Goal: Information Seeking & Learning: Learn about a topic

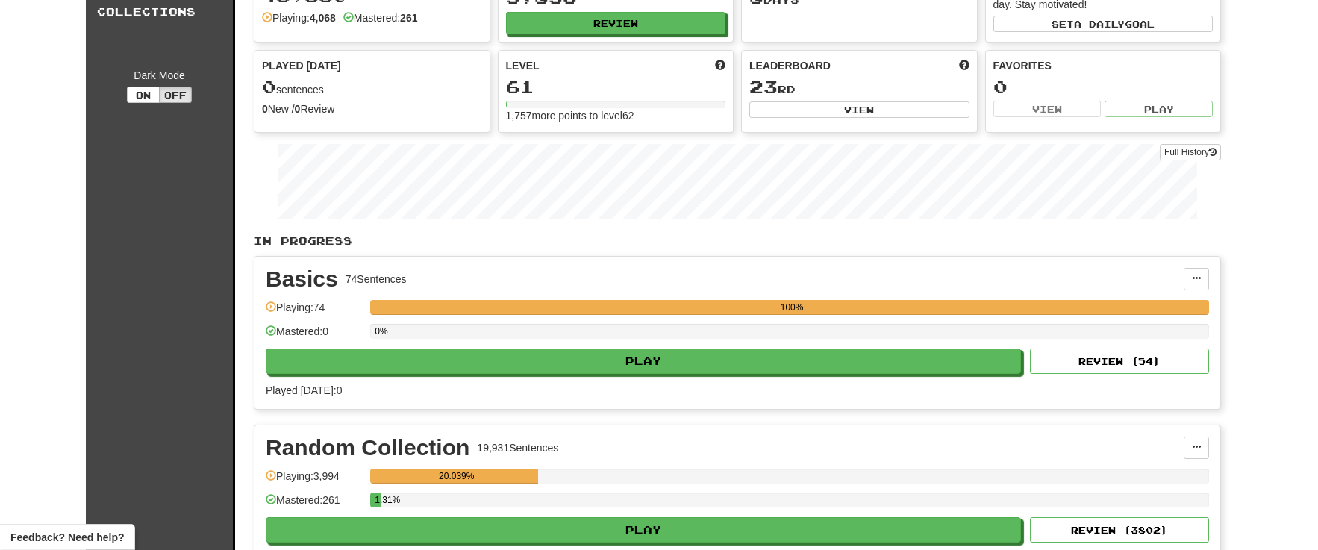
scroll to position [170, 0]
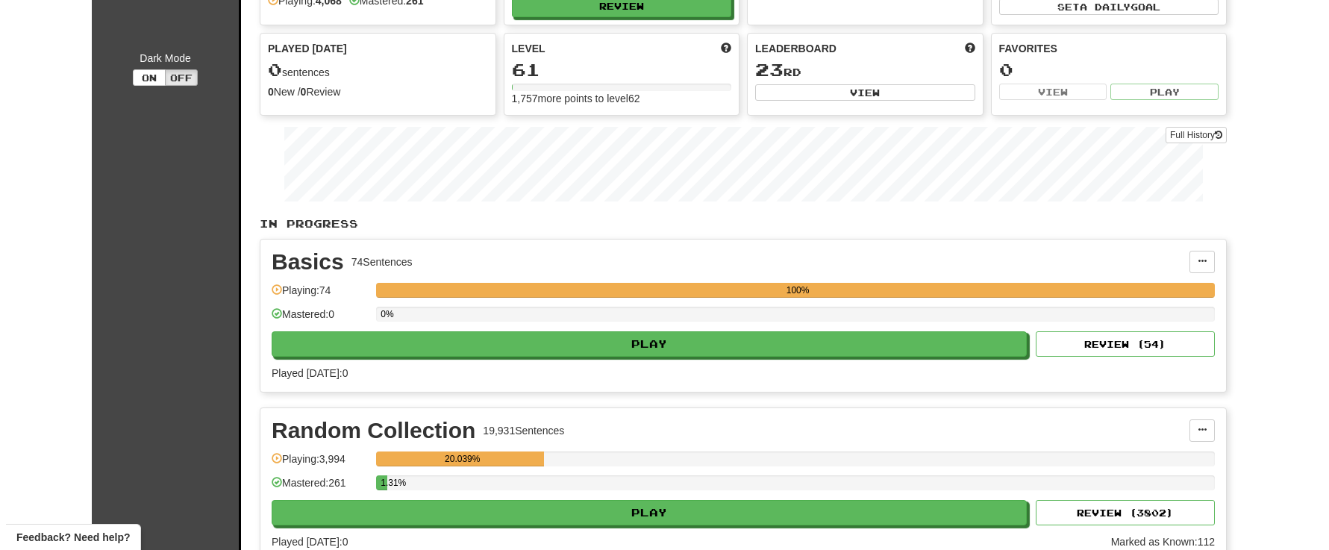
scroll to position [170, 0]
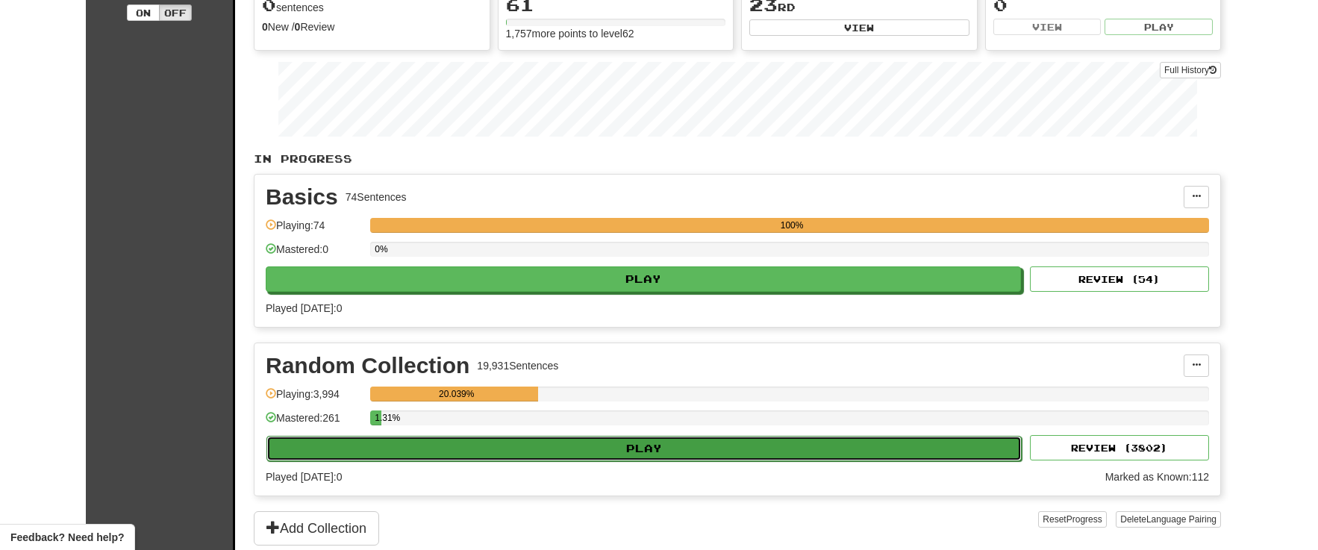
click at [370, 445] on button "Play" at bounding box center [643, 448] width 755 height 25
select select "**"
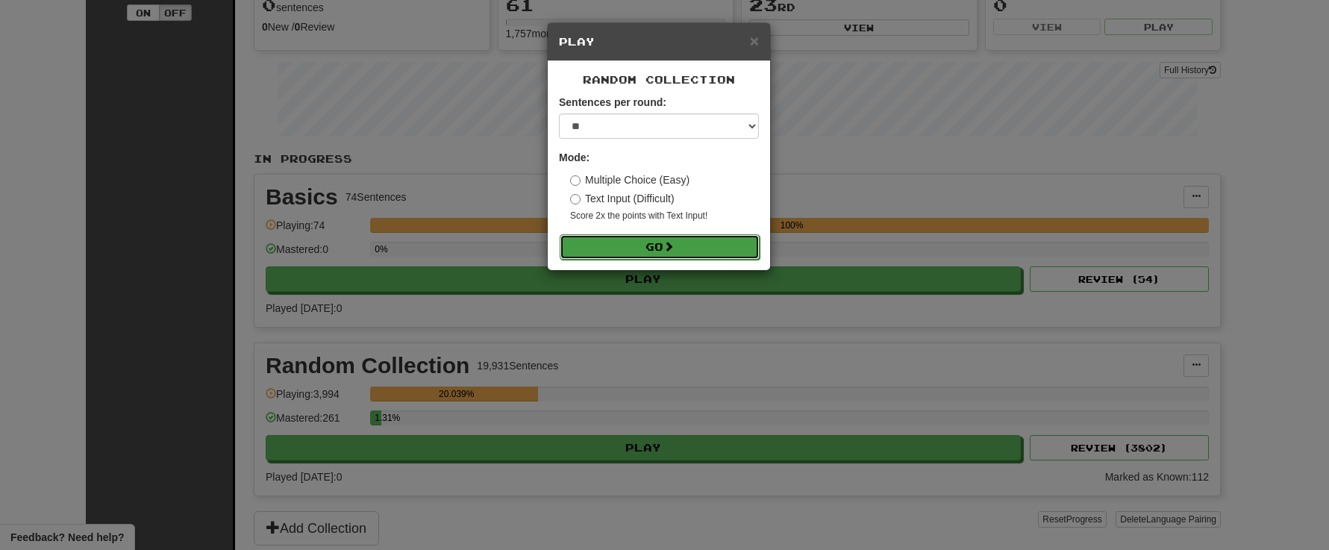
click at [646, 239] on button "Go" at bounding box center [660, 246] width 200 height 25
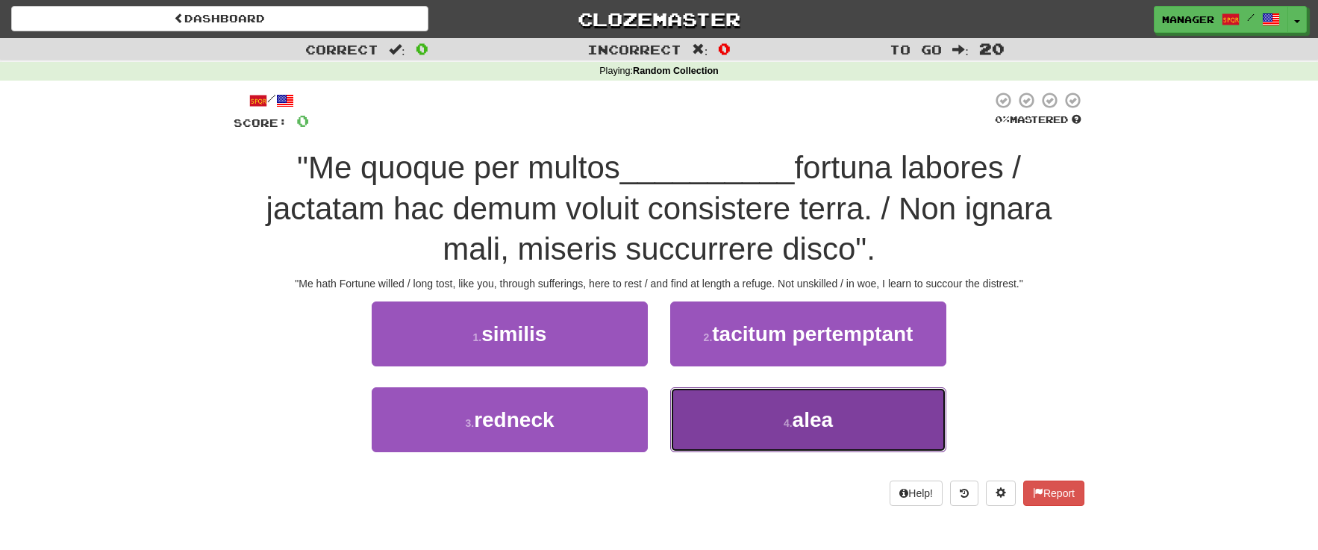
click at [848, 422] on button "4 . alea" at bounding box center [808, 419] width 276 height 65
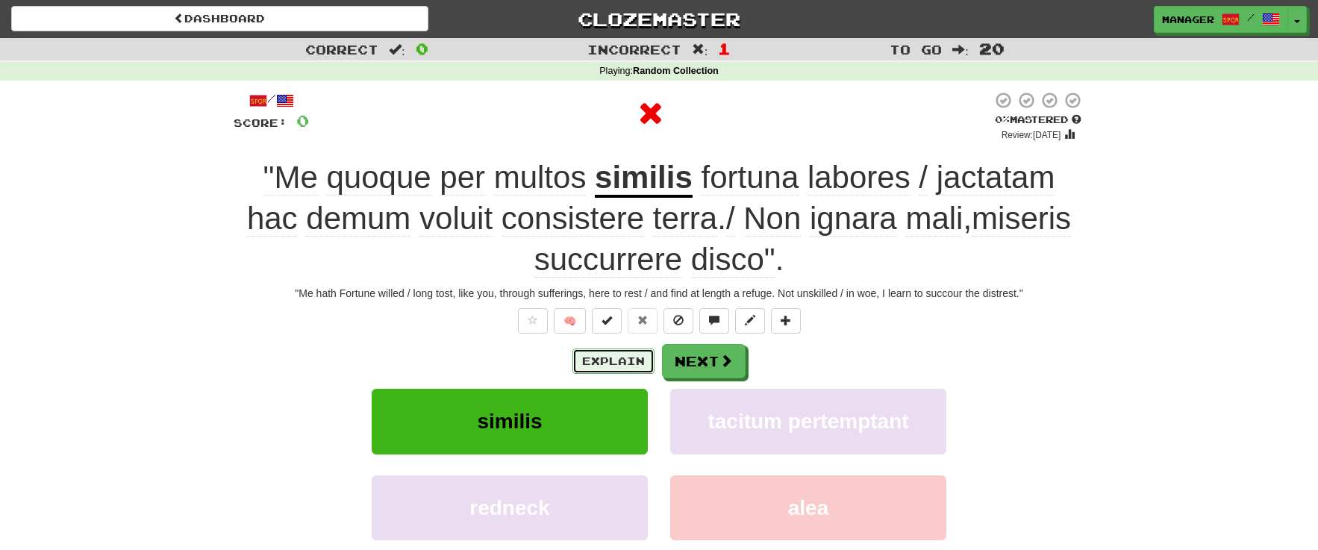
click at [629, 359] on button "Explain" at bounding box center [614, 361] width 82 height 25
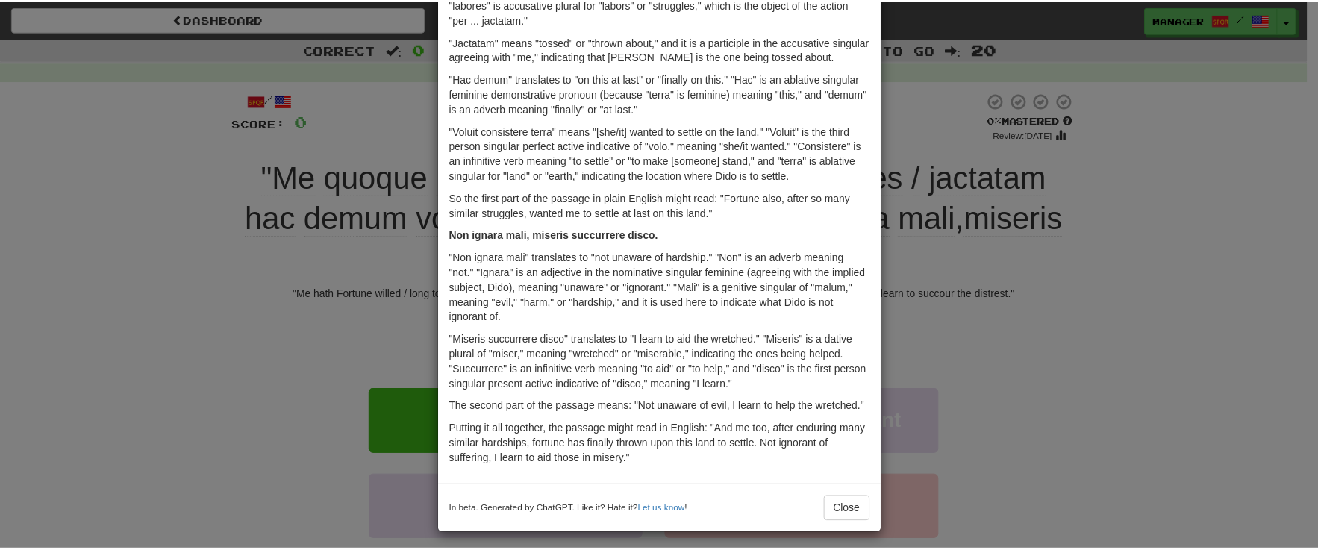
scroll to position [271, 0]
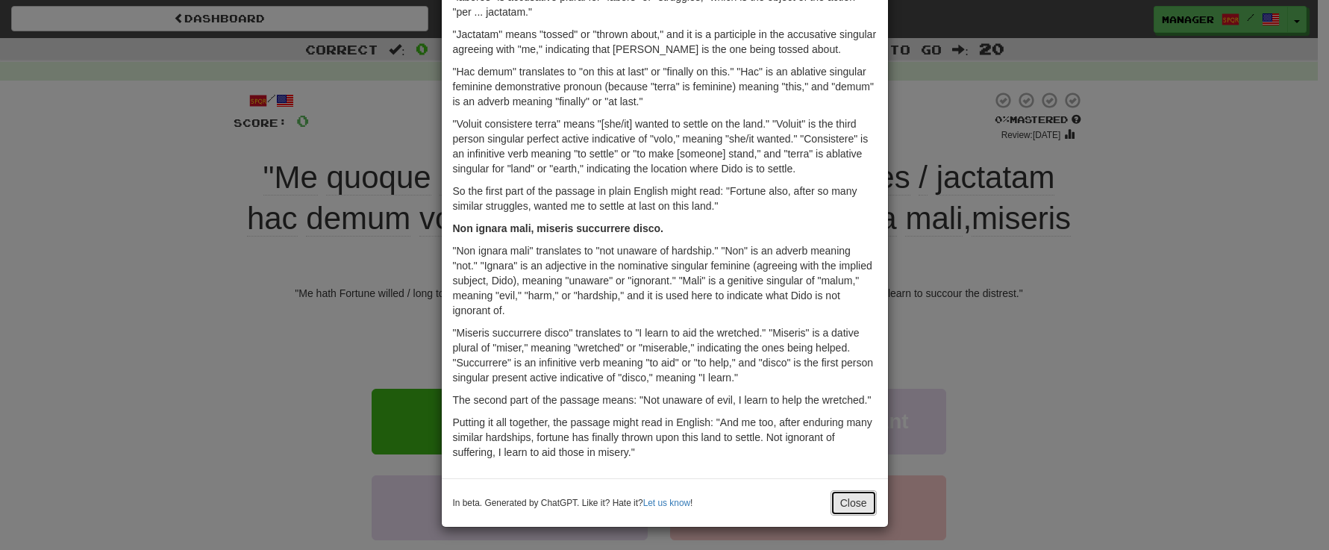
click at [845, 502] on button "Close" at bounding box center [854, 502] width 46 height 25
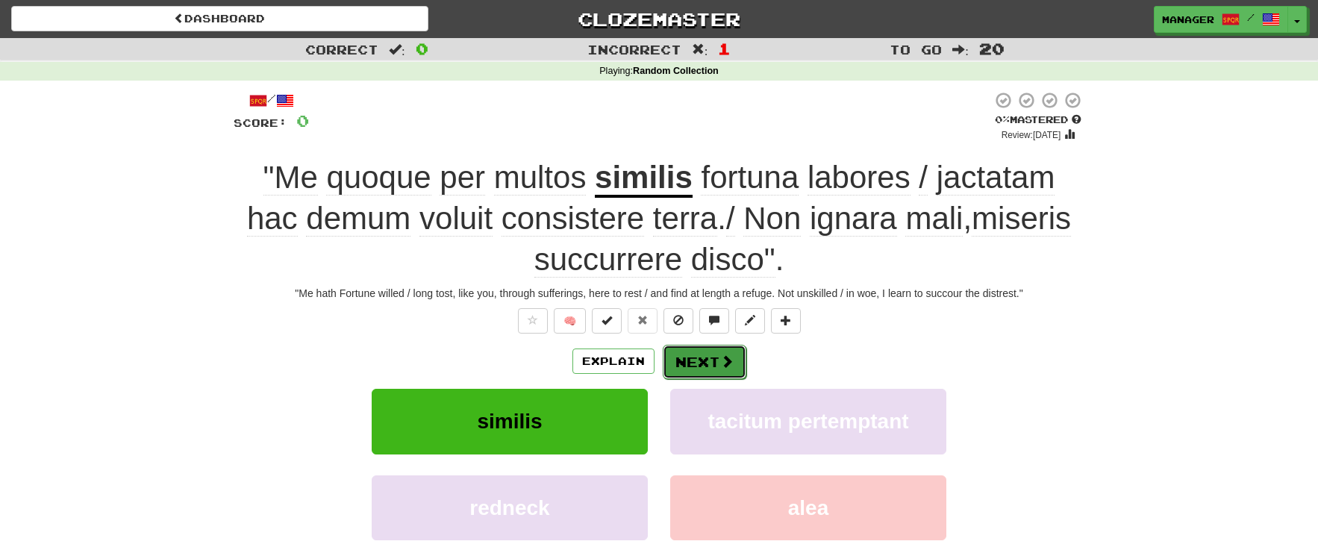
click at [711, 359] on button "Next" at bounding box center [705, 362] width 84 height 34
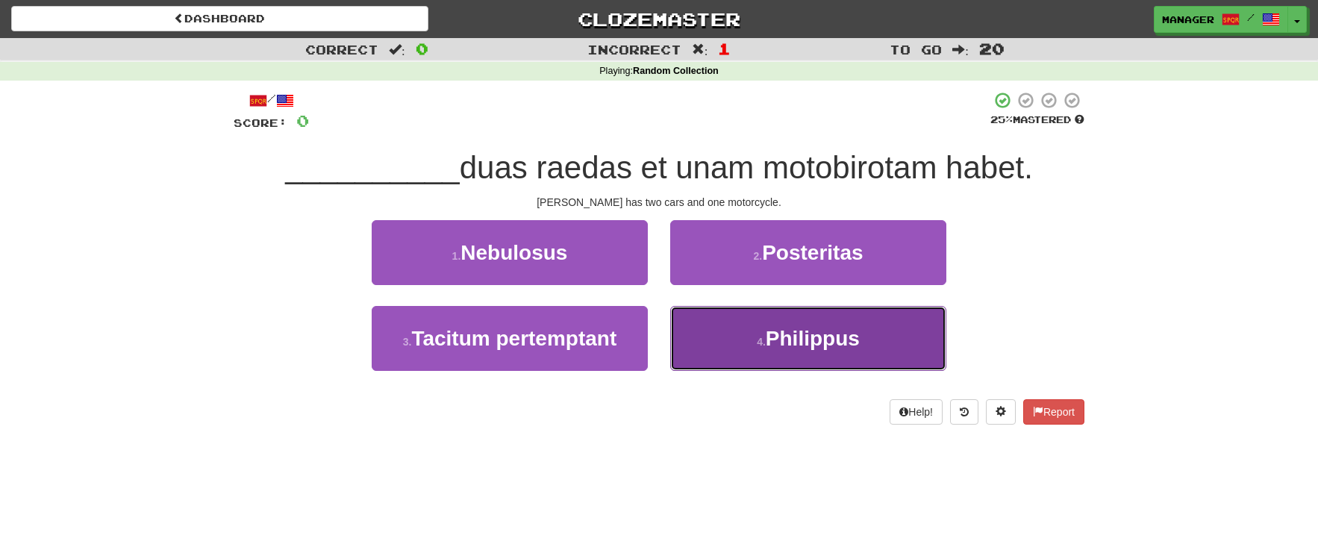
click at [809, 337] on span "Philippus" at bounding box center [813, 338] width 94 height 23
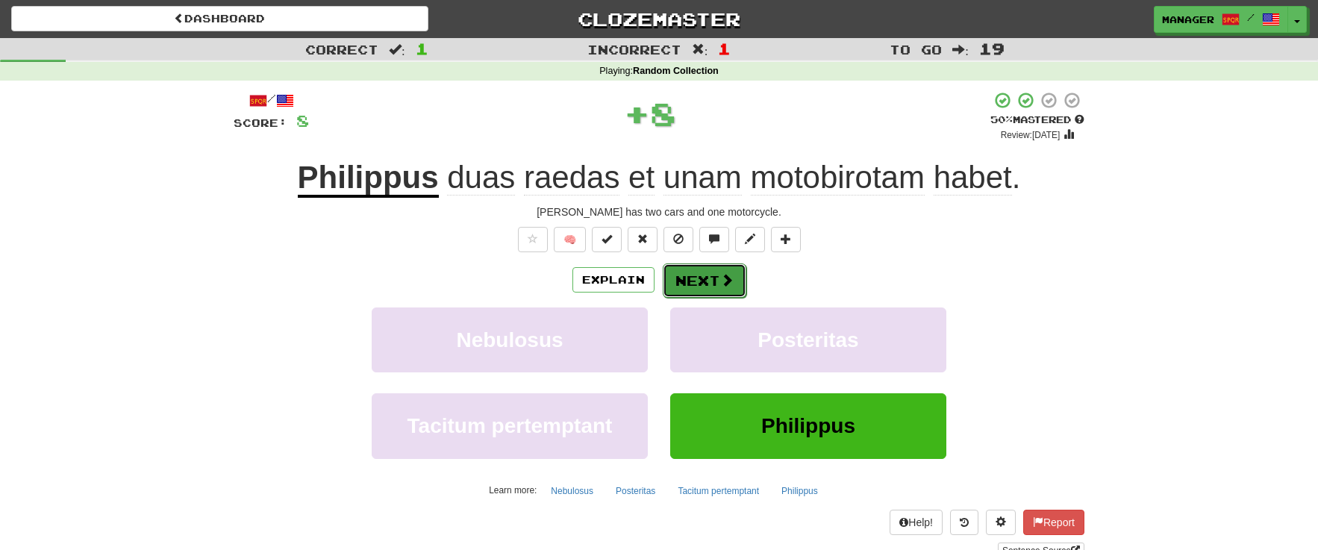
click at [704, 272] on button "Next" at bounding box center [705, 280] width 84 height 34
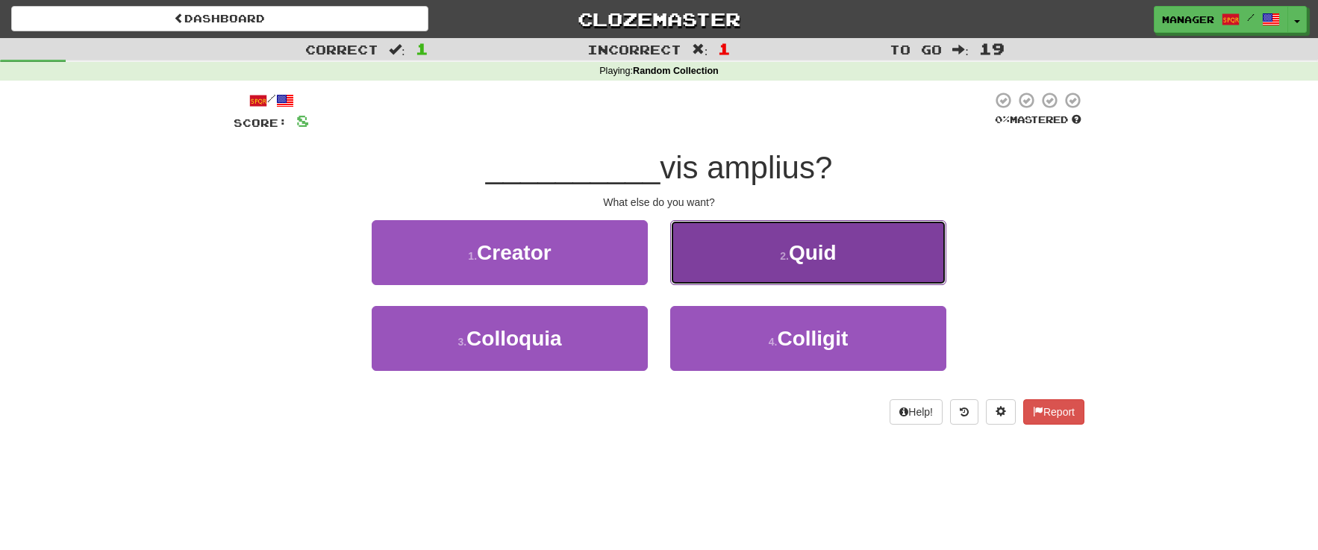
click at [819, 254] on span "Quid" at bounding box center [813, 252] width 48 height 23
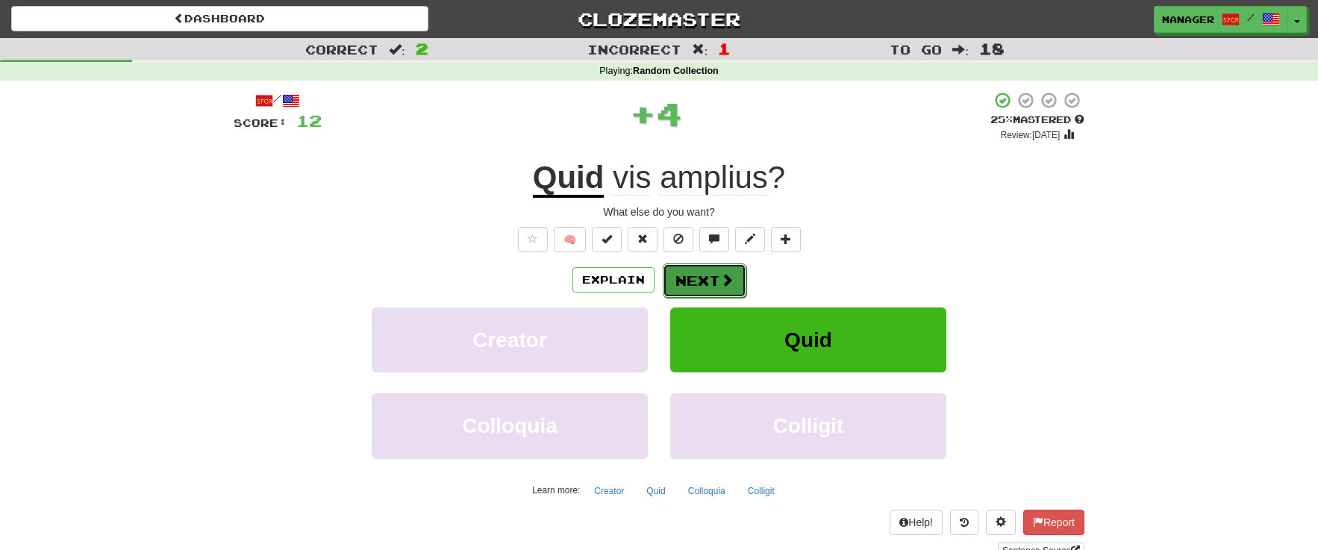
click at [707, 281] on button "Next" at bounding box center [705, 280] width 84 height 34
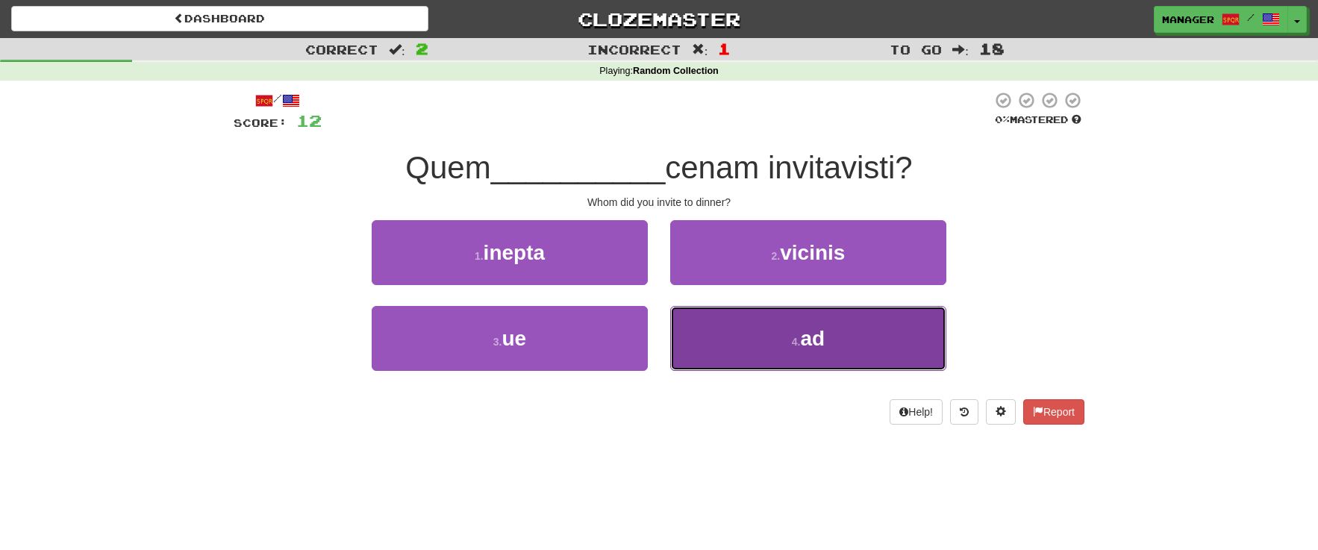
click at [853, 346] on button "4 . ad" at bounding box center [808, 338] width 276 height 65
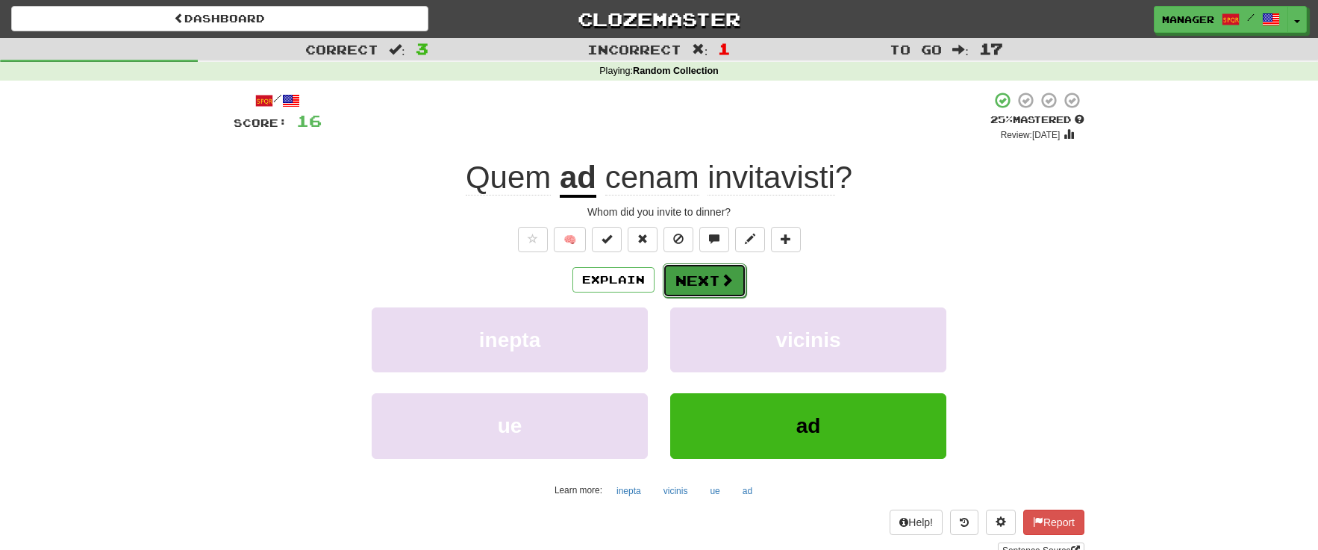
click at [705, 280] on button "Next" at bounding box center [705, 280] width 84 height 34
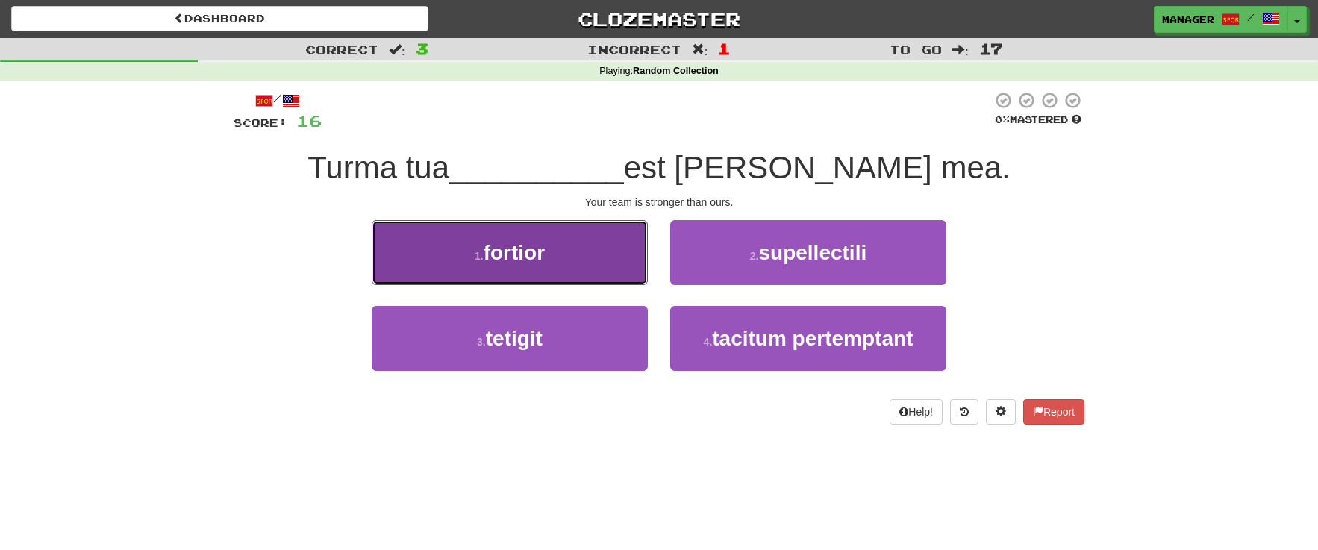
click at [595, 263] on button "1 . fortior" at bounding box center [510, 252] width 276 height 65
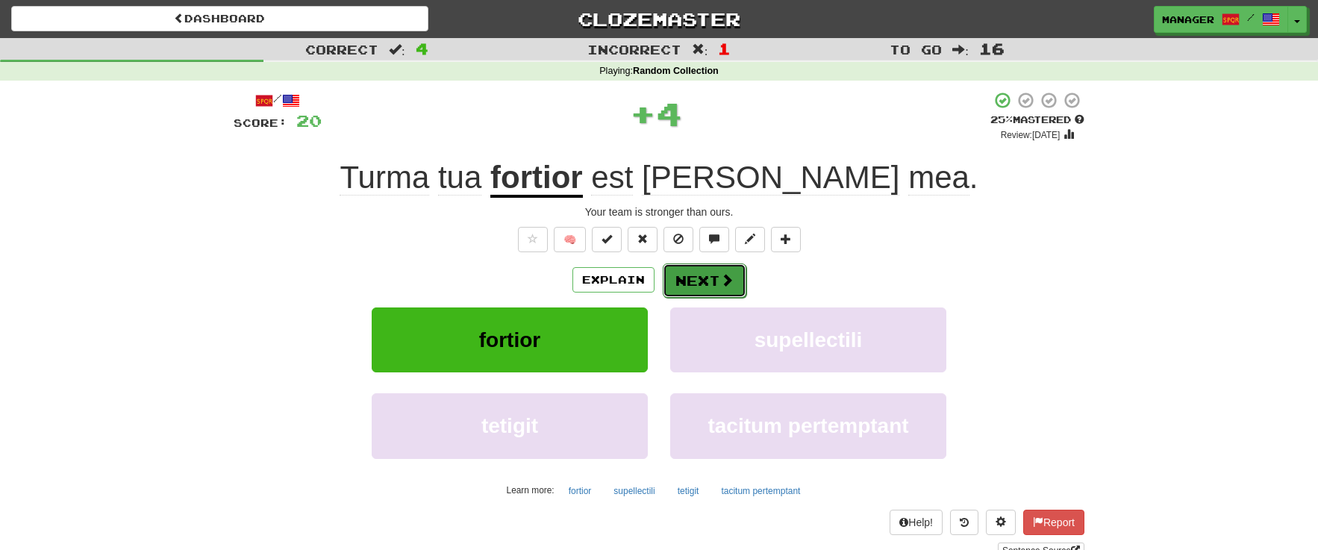
click at [720, 275] on span at bounding box center [726, 279] width 13 height 13
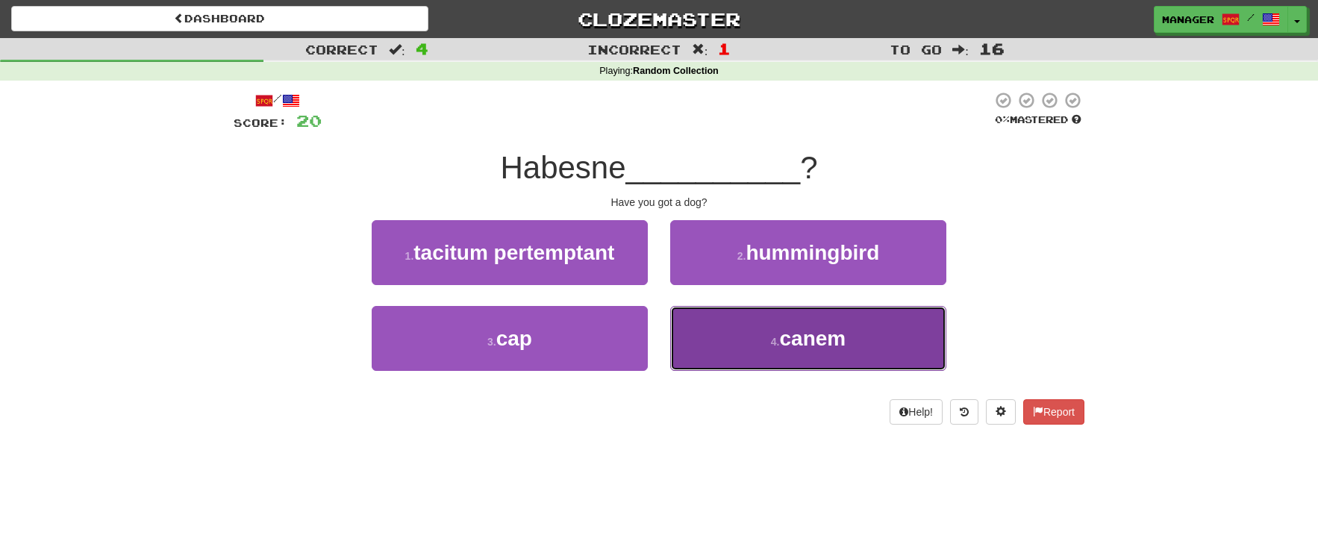
click at [817, 349] on span "canem" at bounding box center [812, 338] width 66 height 23
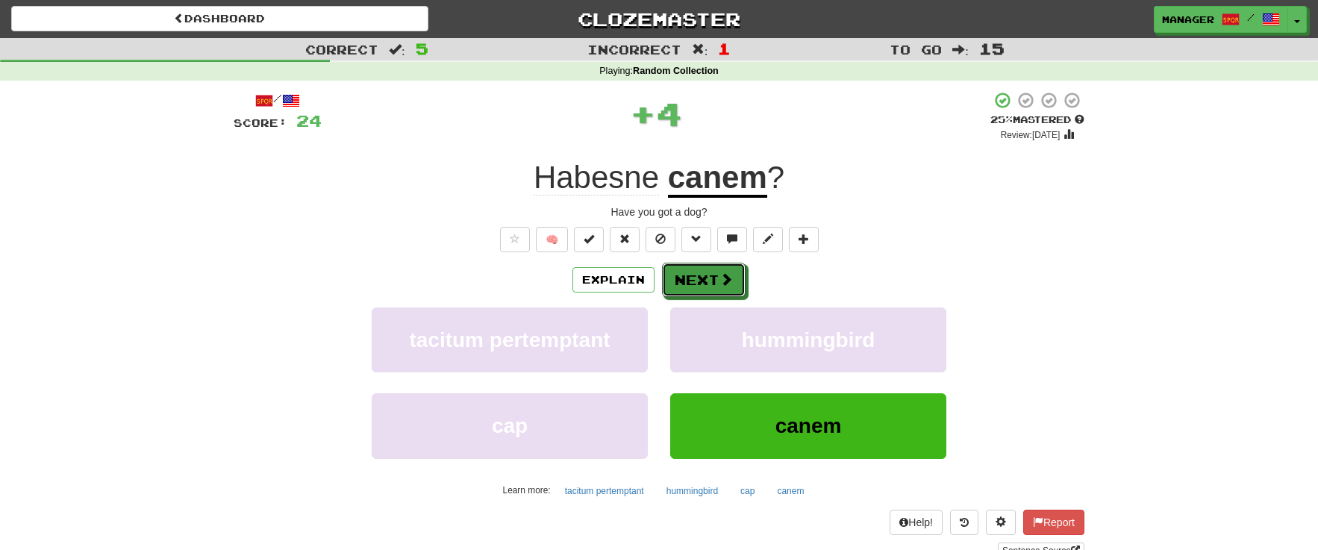
click at [710, 272] on button "Next" at bounding box center [704, 280] width 84 height 34
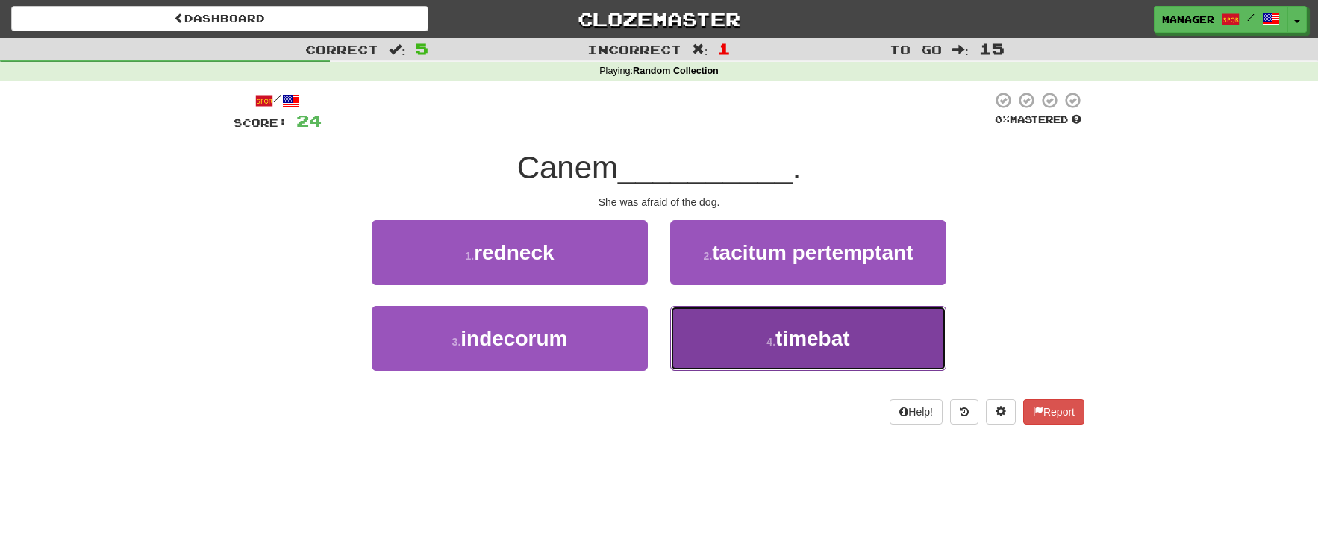
click at [824, 347] on span "timebat" at bounding box center [813, 338] width 75 height 23
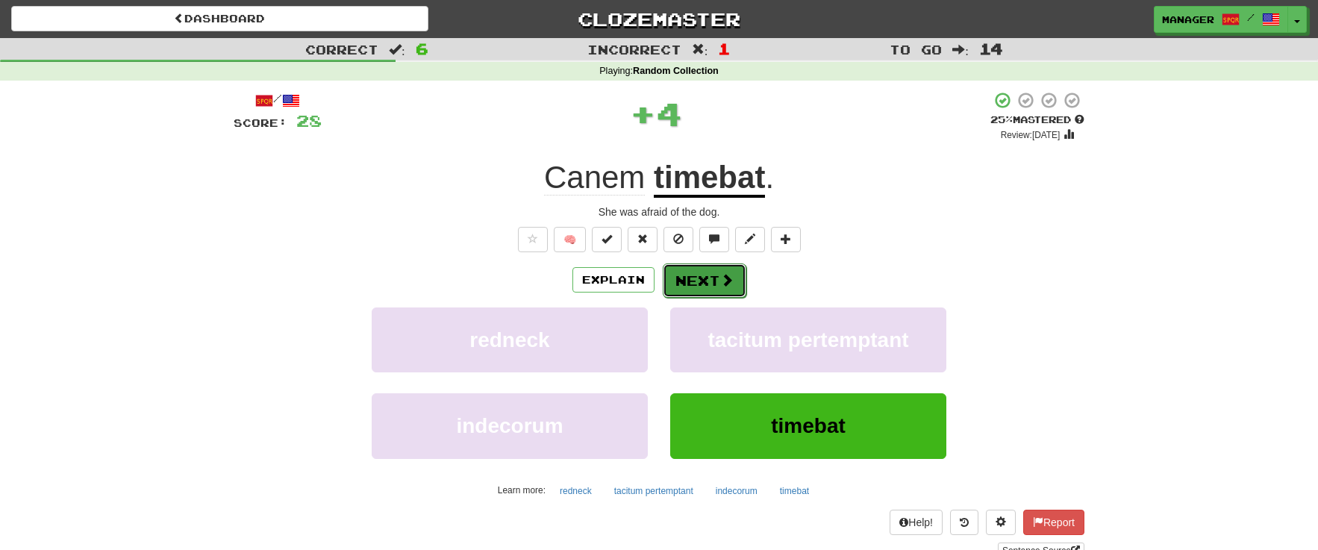
click at [714, 275] on button "Next" at bounding box center [705, 280] width 84 height 34
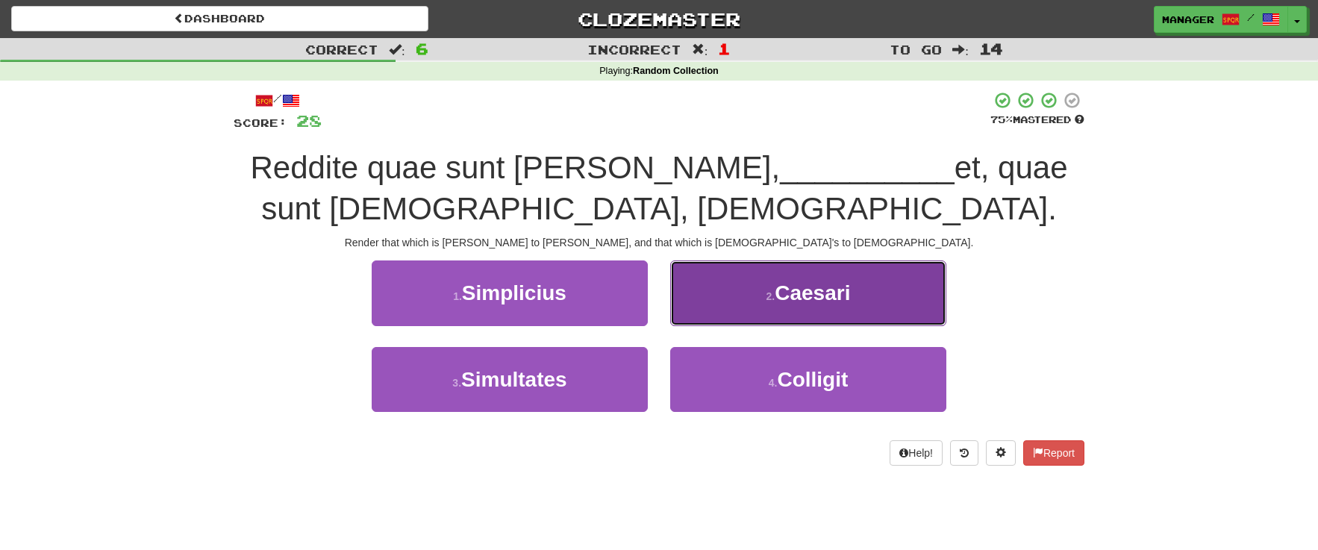
click at [821, 299] on span "Caesari" at bounding box center [812, 292] width 75 height 23
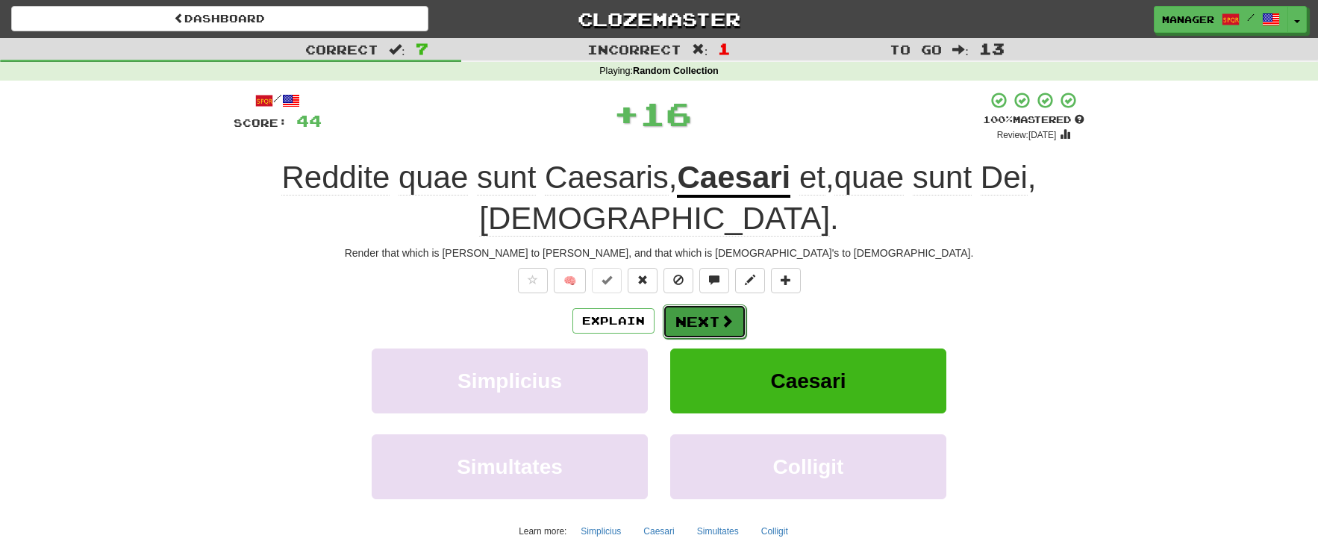
click at [723, 314] on span at bounding box center [726, 320] width 13 height 13
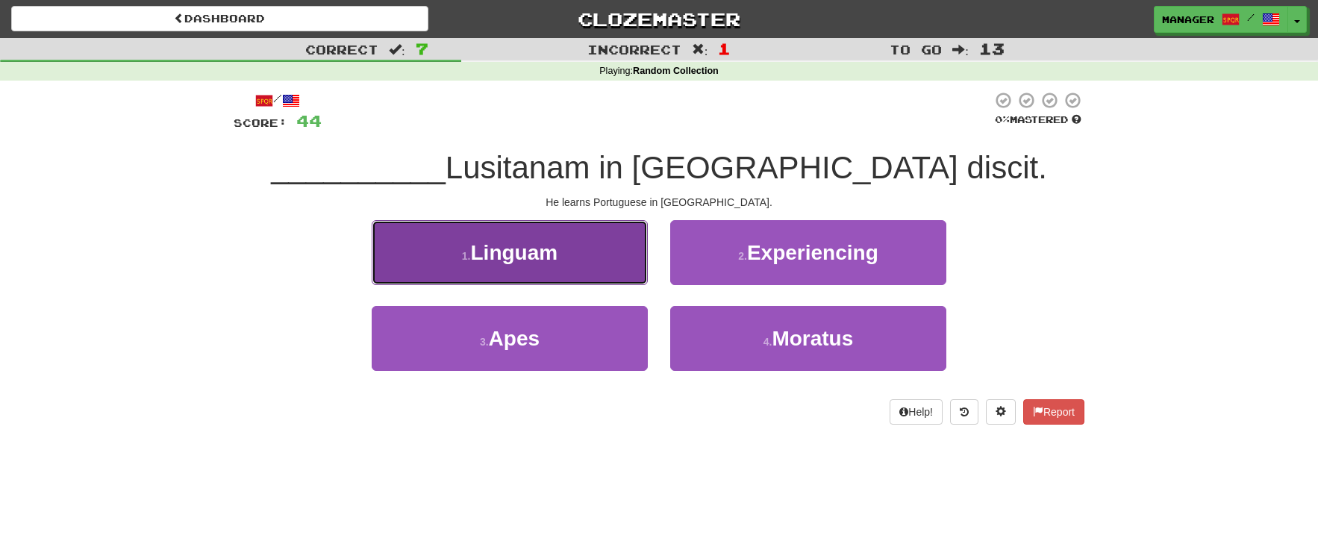
click at [502, 252] on span "Linguam" at bounding box center [514, 252] width 87 height 23
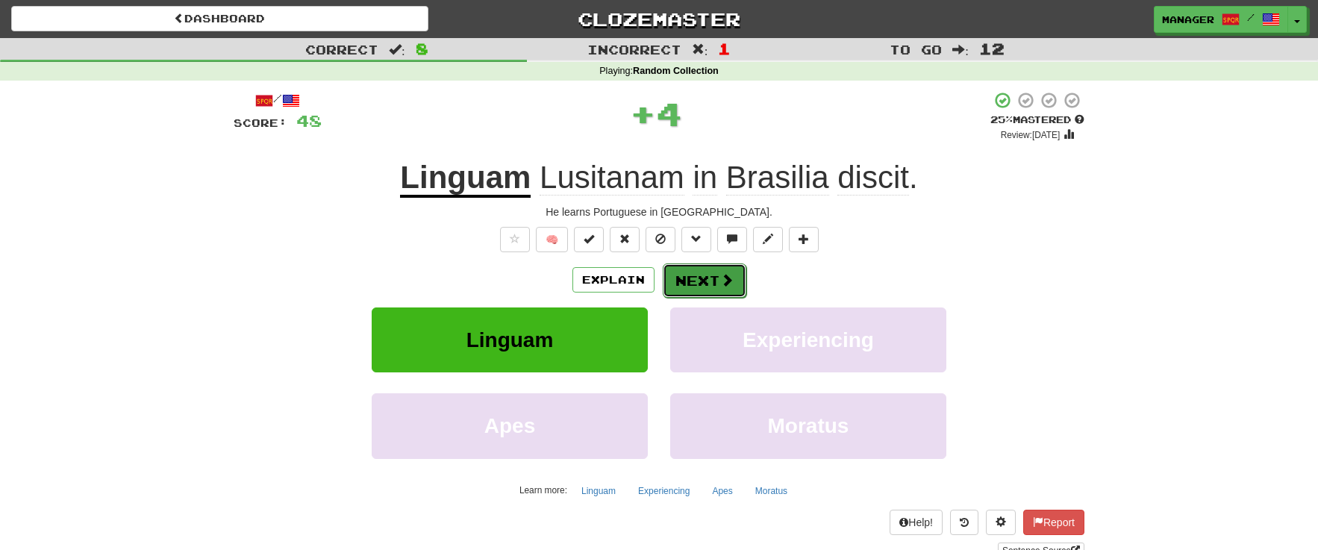
click at [694, 278] on button "Next" at bounding box center [705, 280] width 84 height 34
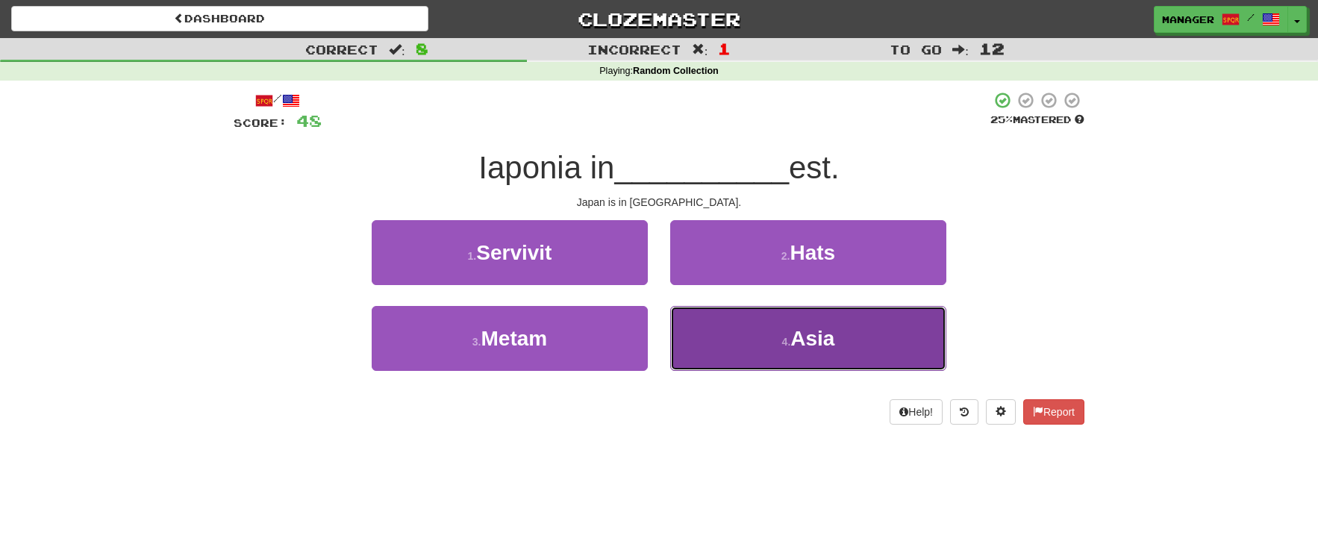
click at [787, 327] on button "4 . Asia" at bounding box center [808, 338] width 276 height 65
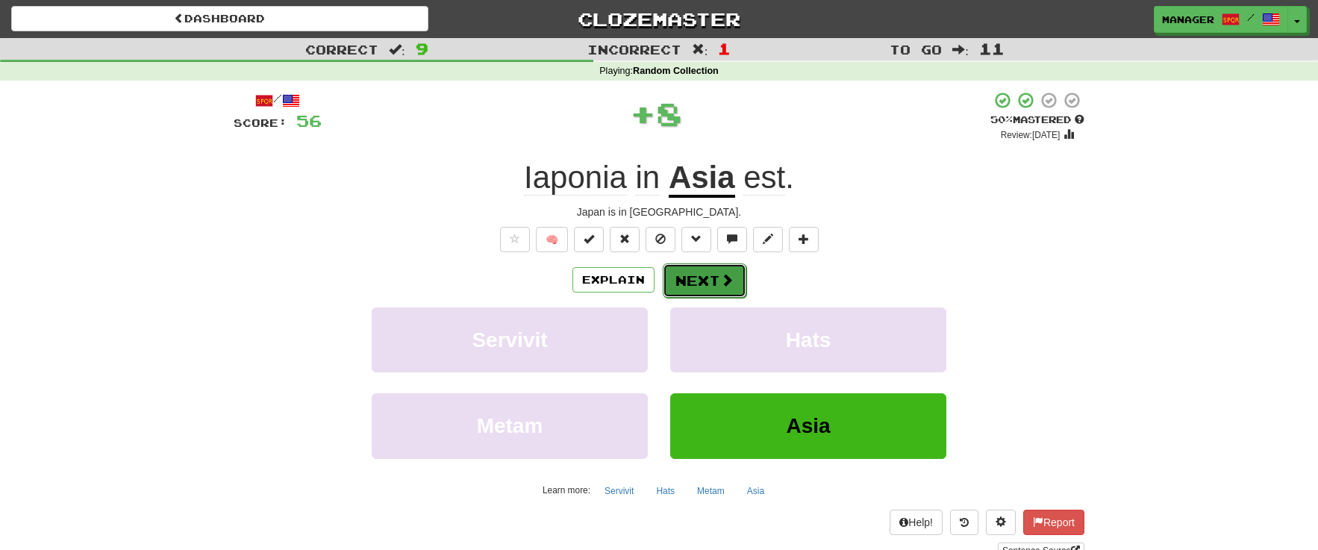
click at [698, 274] on button "Next" at bounding box center [705, 280] width 84 height 34
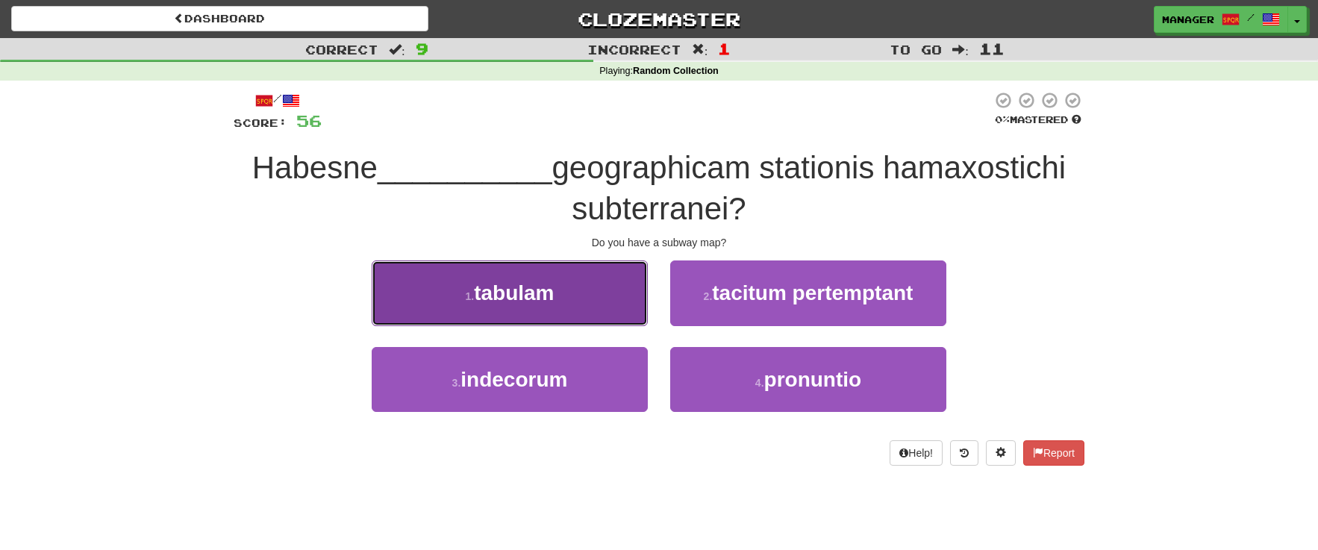
click at [554, 293] on span "tabulam" at bounding box center [514, 292] width 80 height 23
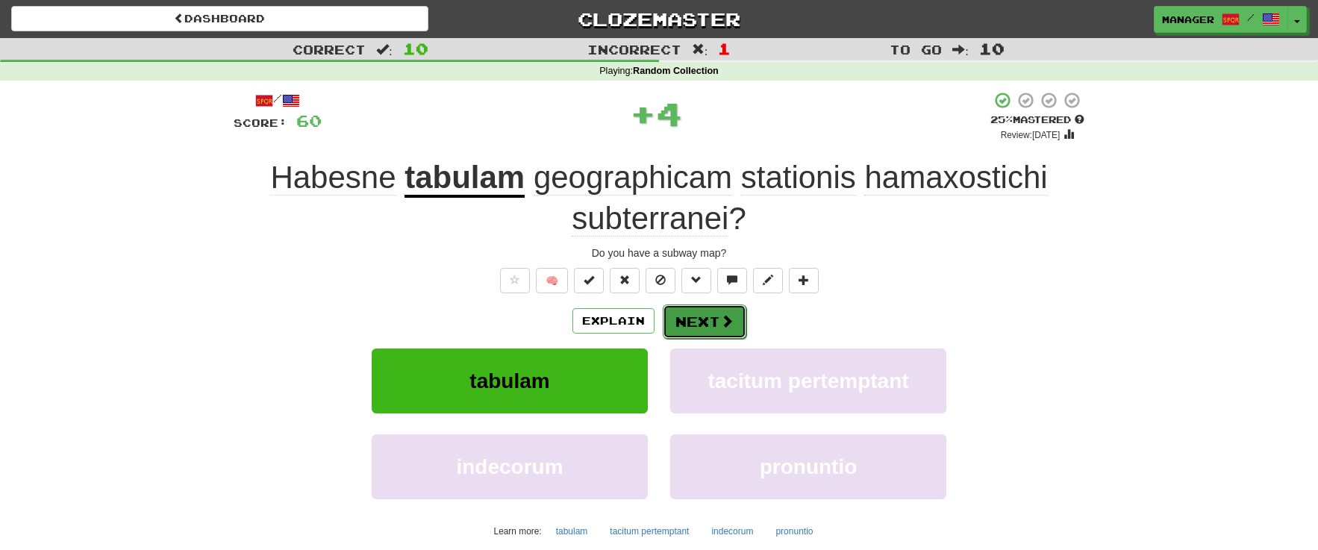
click at [723, 322] on span at bounding box center [726, 320] width 13 height 13
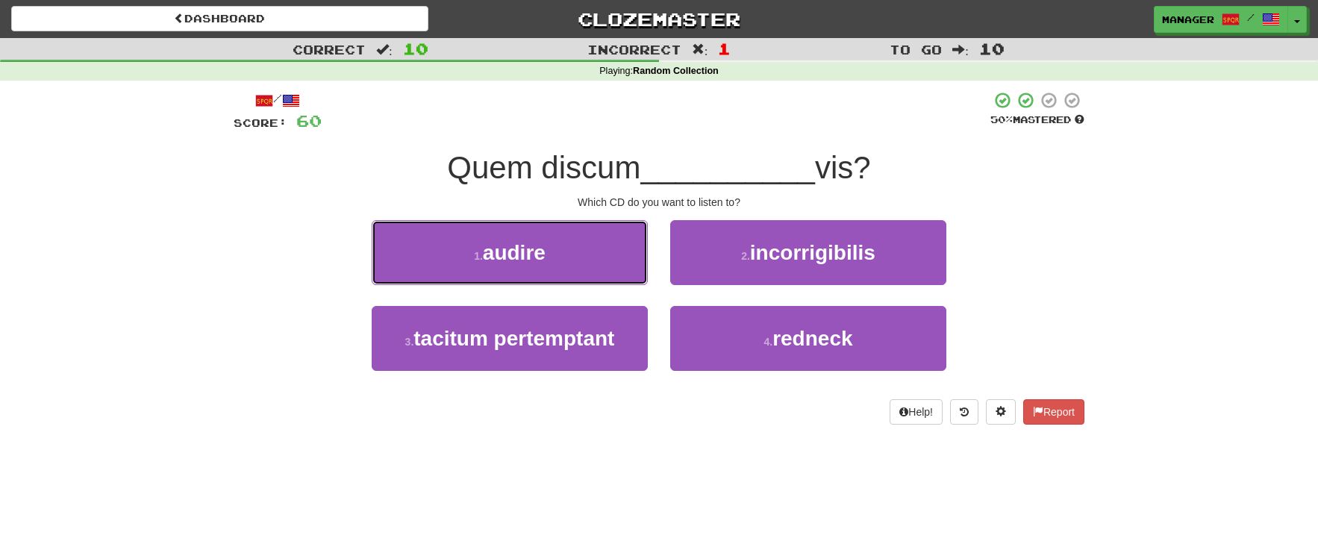
drag, startPoint x: 534, startPoint y: 249, endPoint x: 551, endPoint y: 249, distance: 16.4
click at [534, 249] on span "audire" at bounding box center [514, 252] width 63 height 23
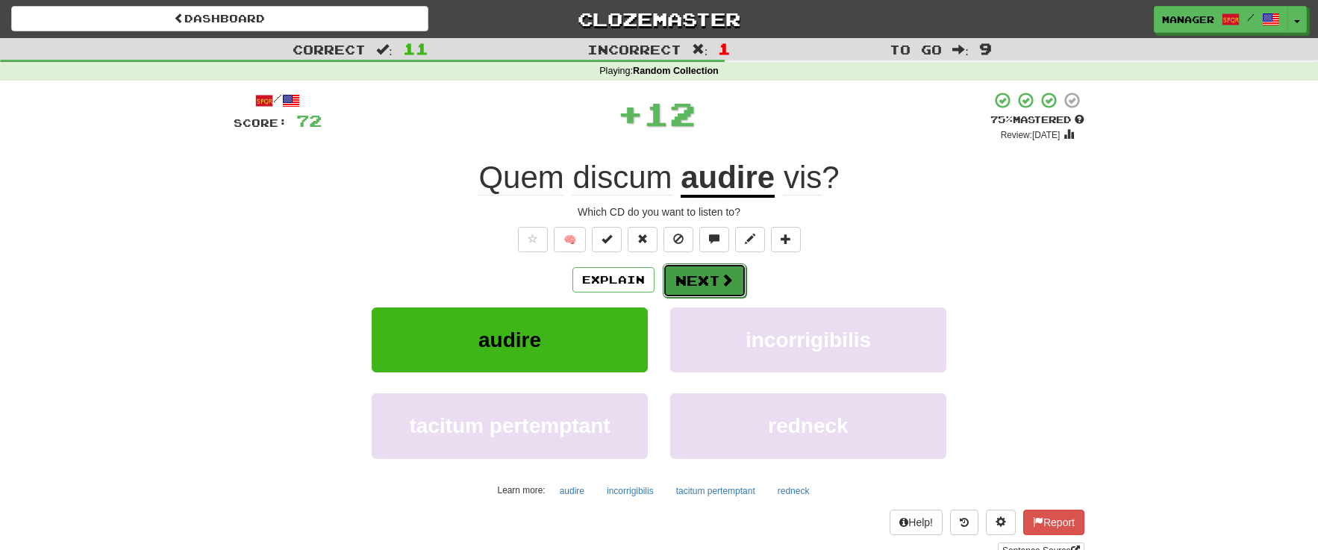
click at [695, 274] on button "Next" at bounding box center [705, 280] width 84 height 34
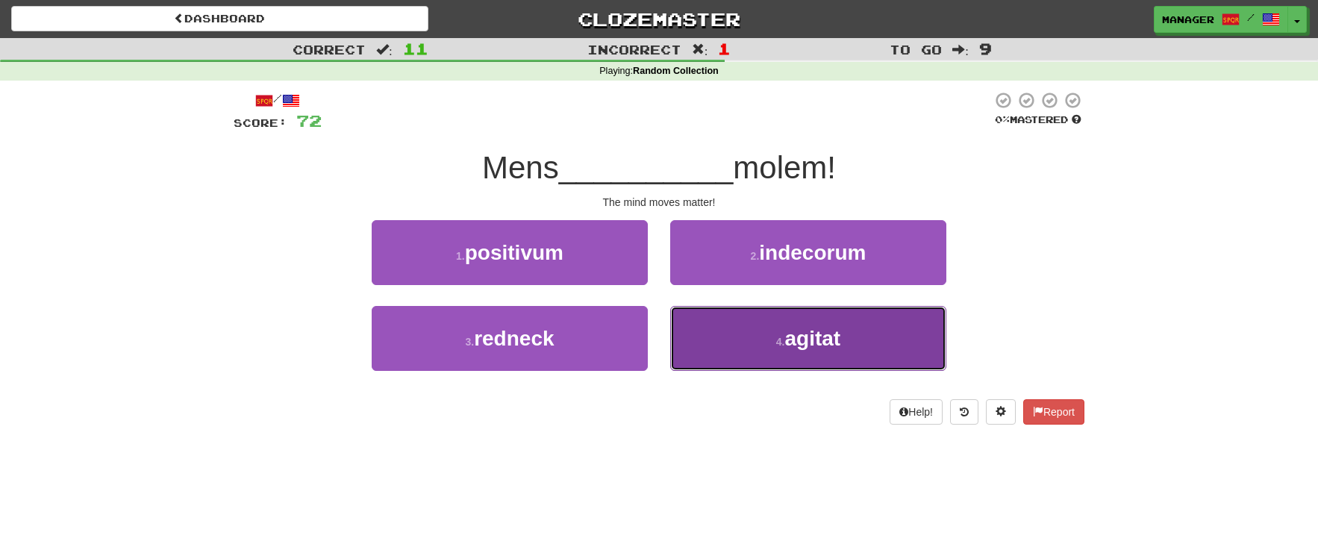
click at [749, 331] on button "4 . agitat" at bounding box center [808, 338] width 276 height 65
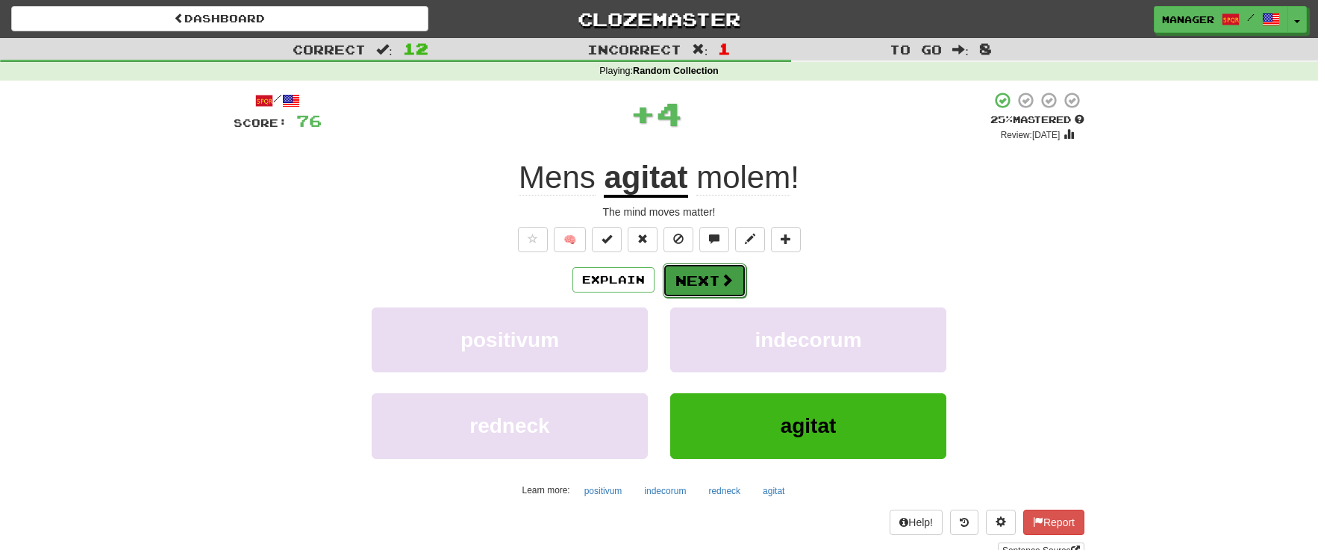
click at [701, 272] on button "Next" at bounding box center [705, 280] width 84 height 34
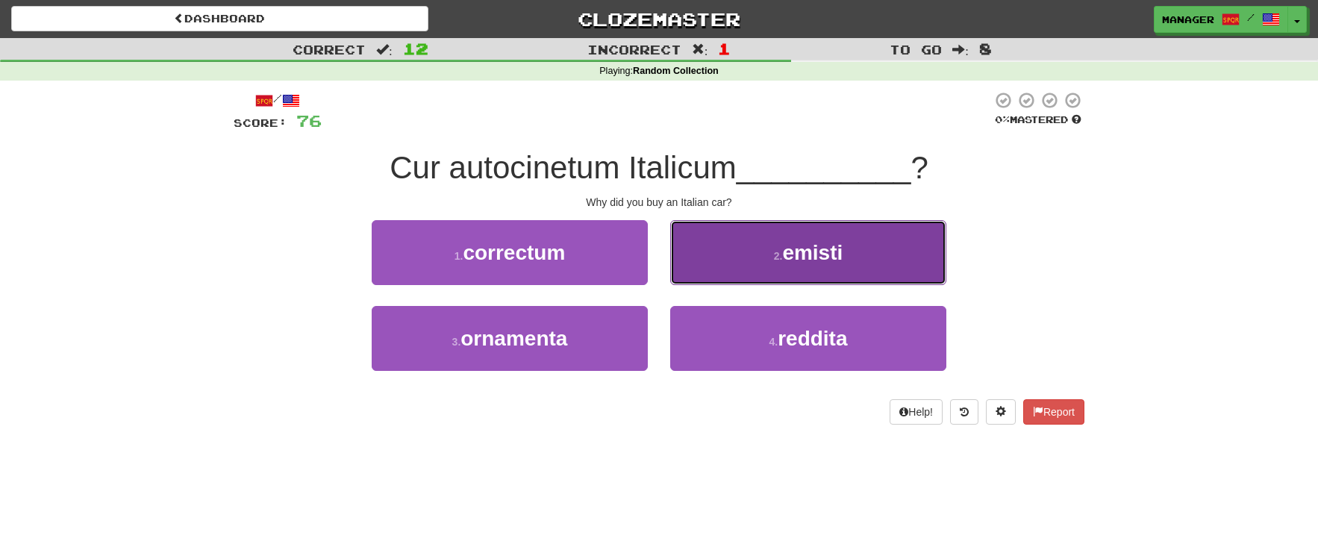
click at [792, 258] on span "emisti" at bounding box center [812, 252] width 60 height 23
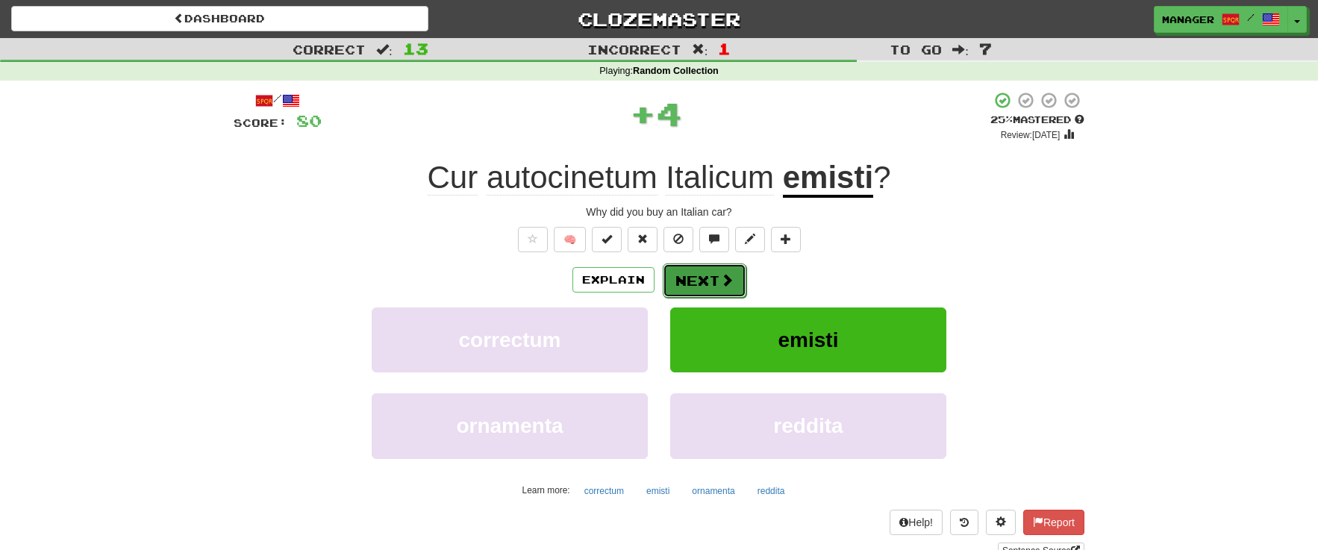
click at [711, 275] on button "Next" at bounding box center [705, 280] width 84 height 34
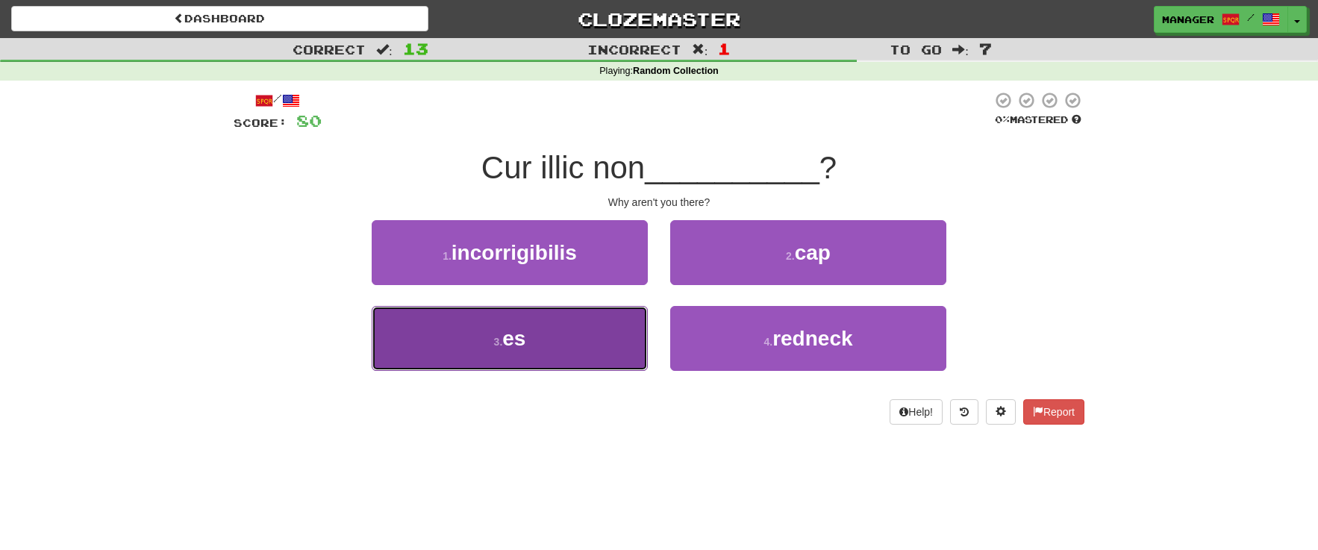
click at [560, 345] on button "3 . es" at bounding box center [510, 338] width 276 height 65
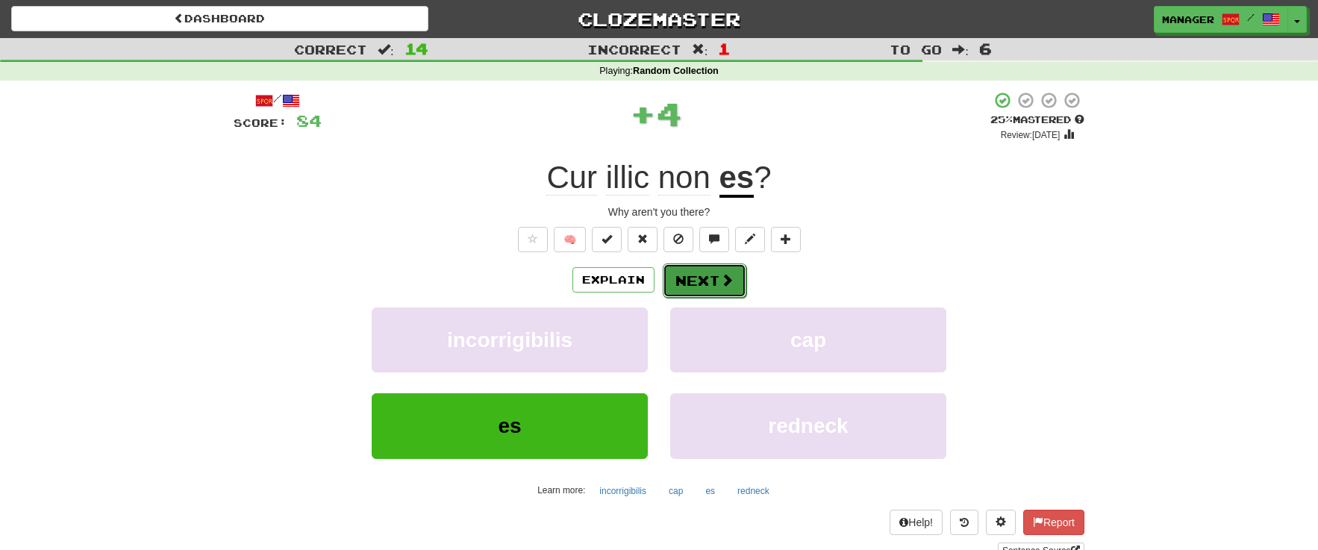
click at [705, 284] on button "Next" at bounding box center [705, 280] width 84 height 34
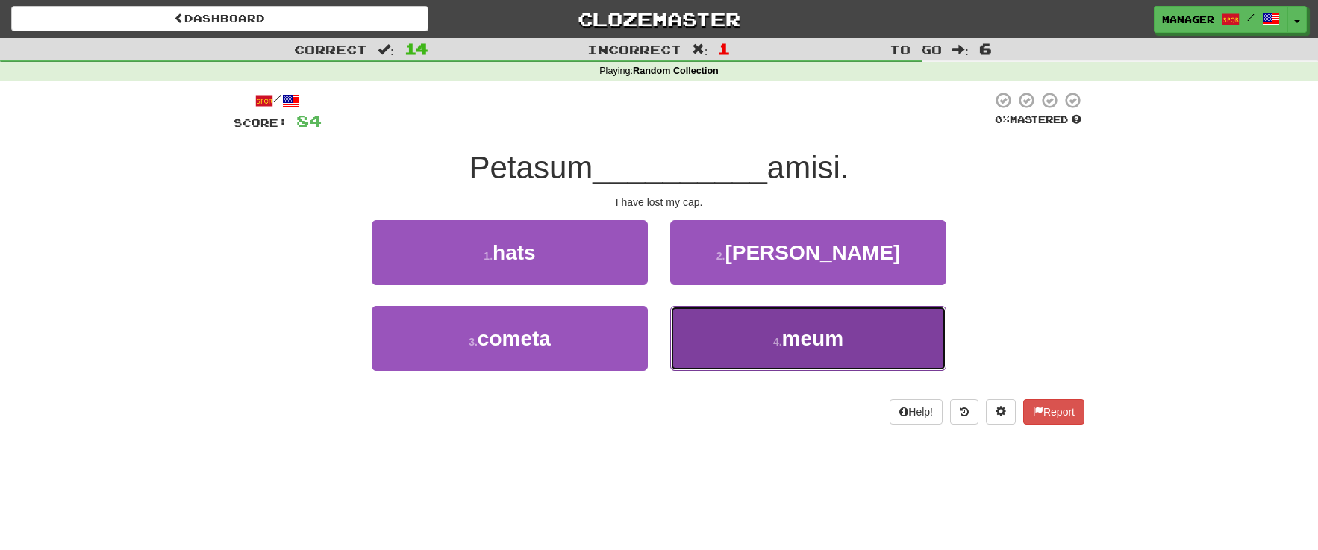
click at [740, 337] on button "4 . meum" at bounding box center [808, 338] width 276 height 65
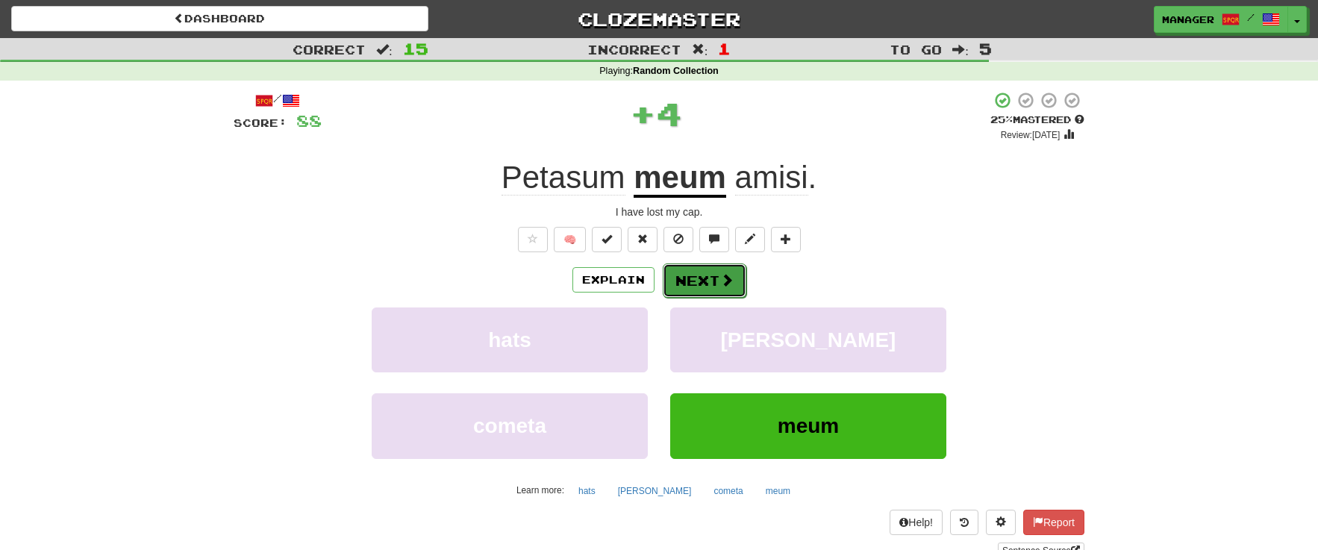
click at [715, 283] on button "Next" at bounding box center [705, 280] width 84 height 34
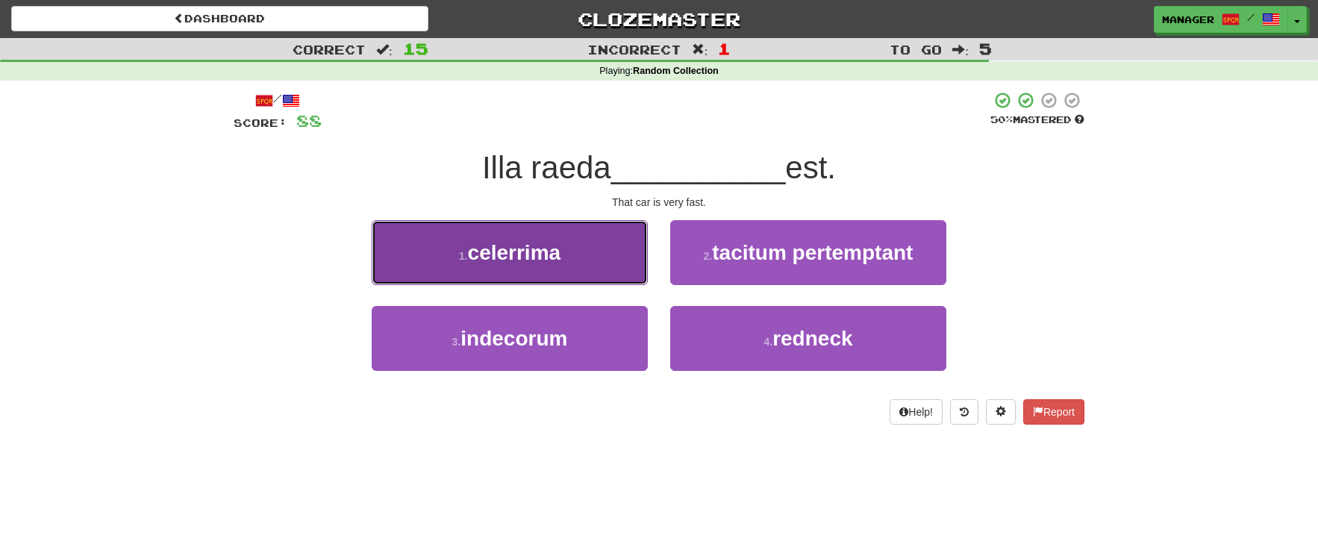
click at [524, 257] on span "celerrima" at bounding box center [514, 252] width 93 height 23
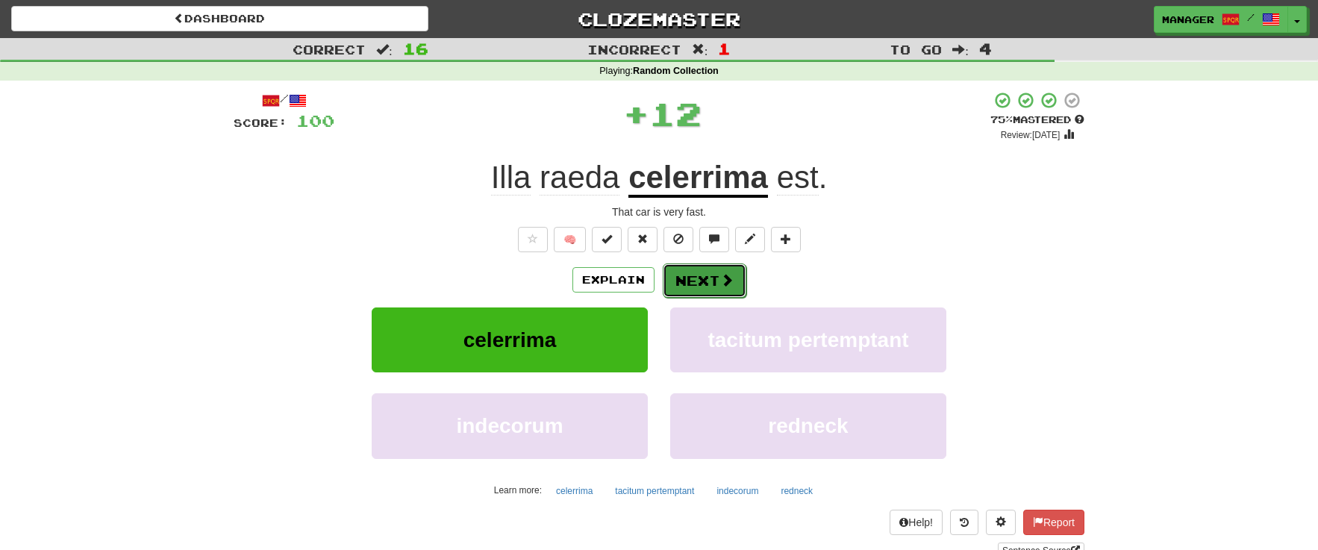
click at [717, 277] on button "Next" at bounding box center [705, 280] width 84 height 34
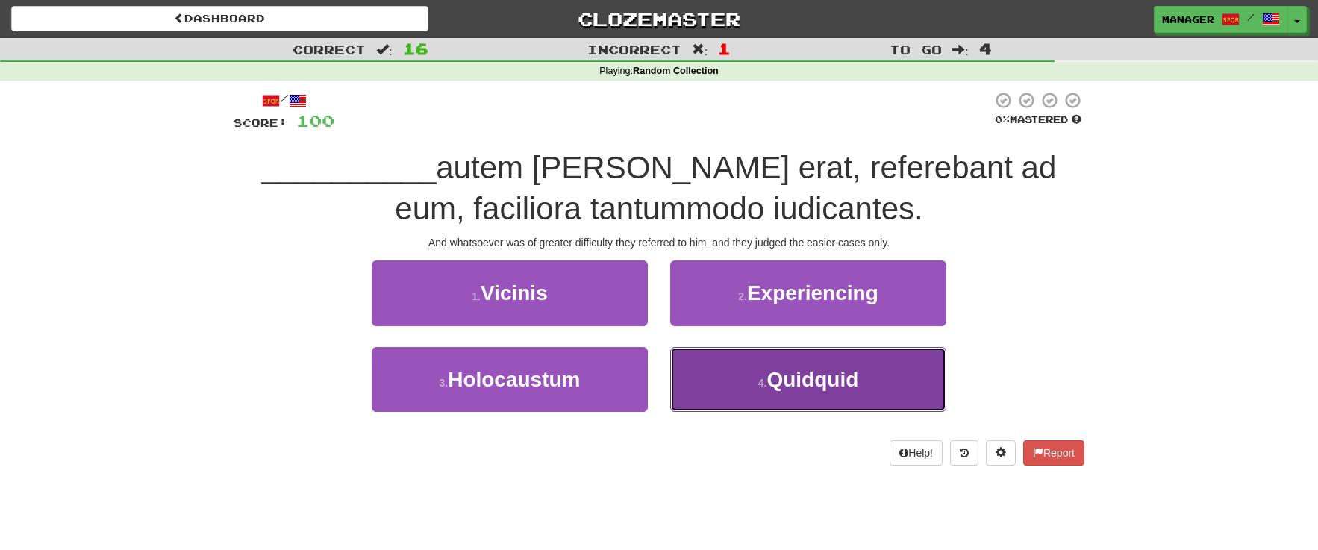
click at [793, 380] on span "Quidquid" at bounding box center [813, 379] width 92 height 23
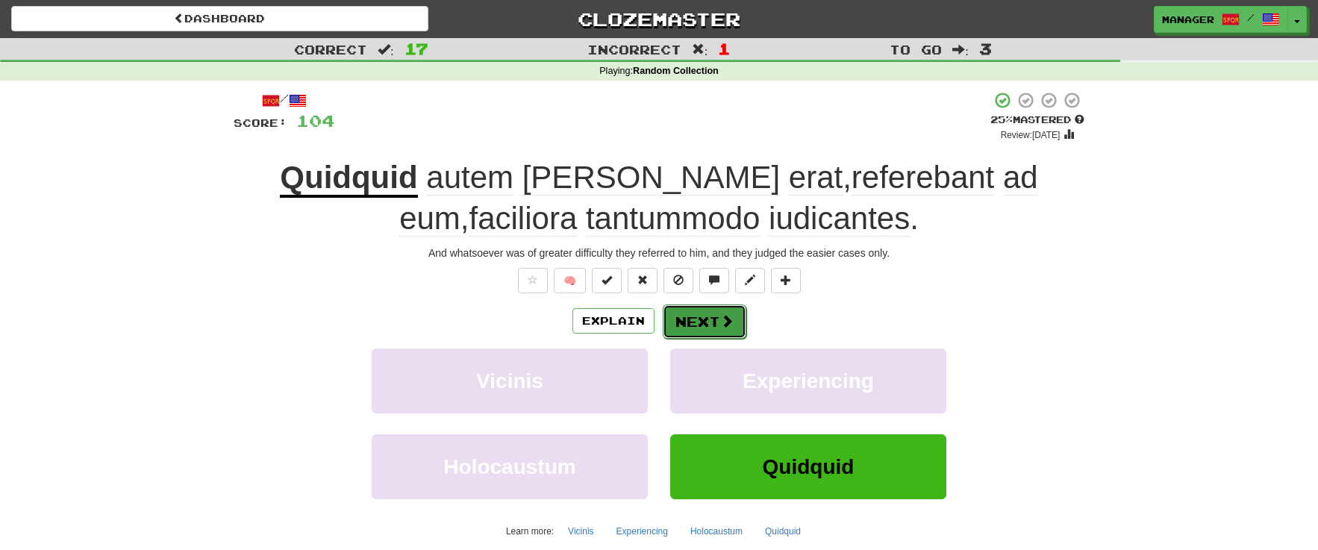
click at [717, 319] on button "Next" at bounding box center [705, 322] width 84 height 34
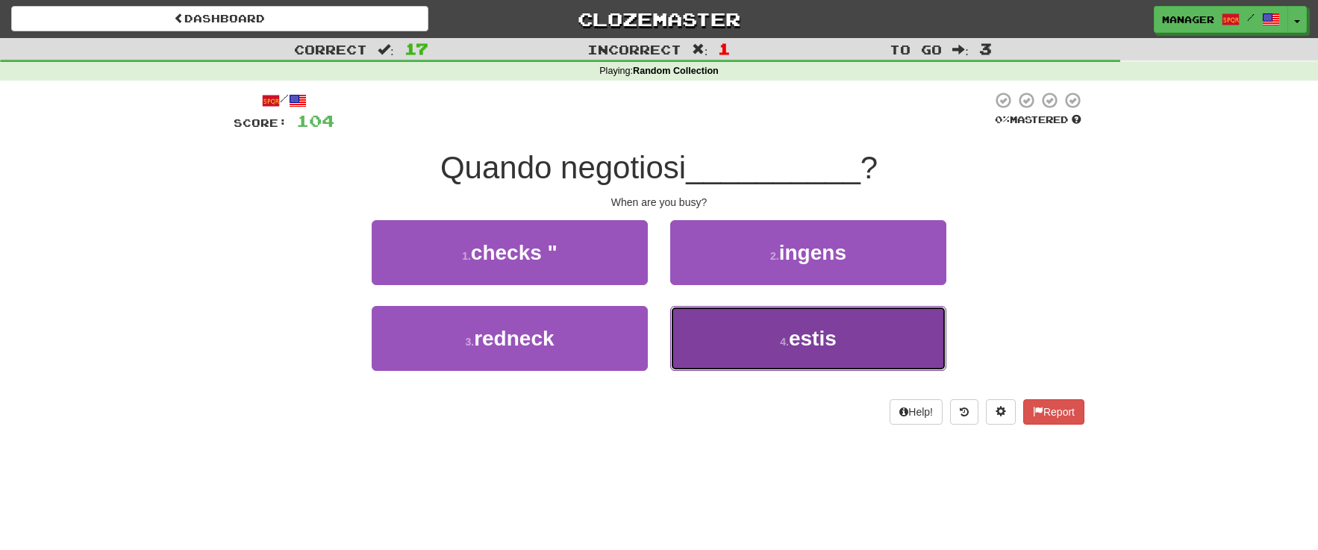
click at [807, 347] on span "estis" at bounding box center [813, 338] width 48 height 23
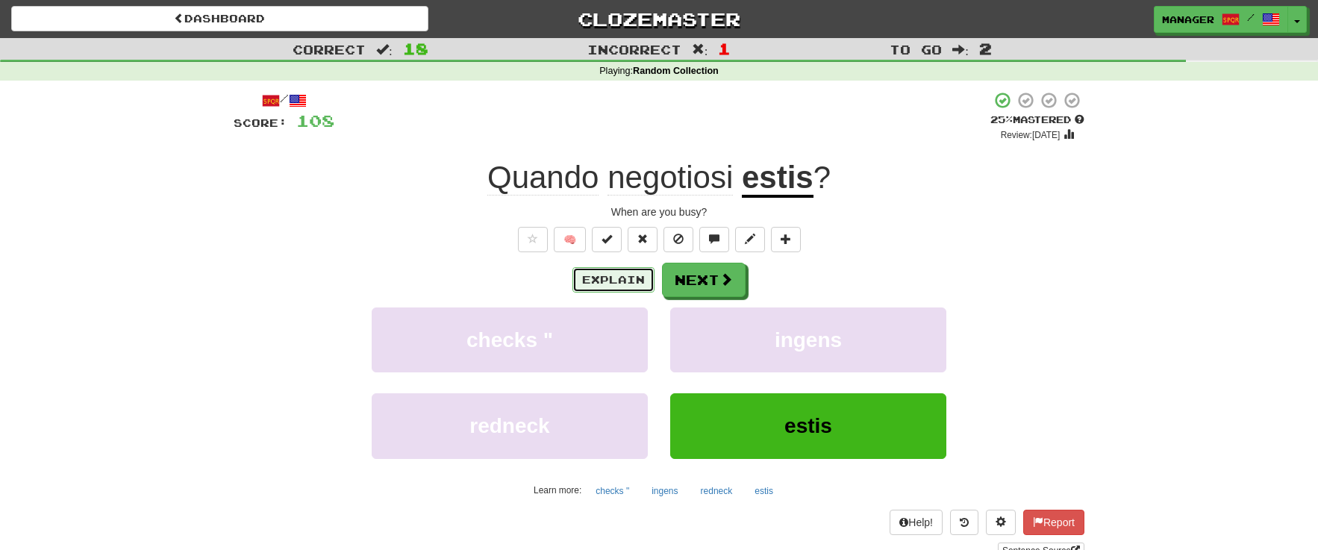
click at [608, 278] on button "Explain" at bounding box center [614, 279] width 82 height 25
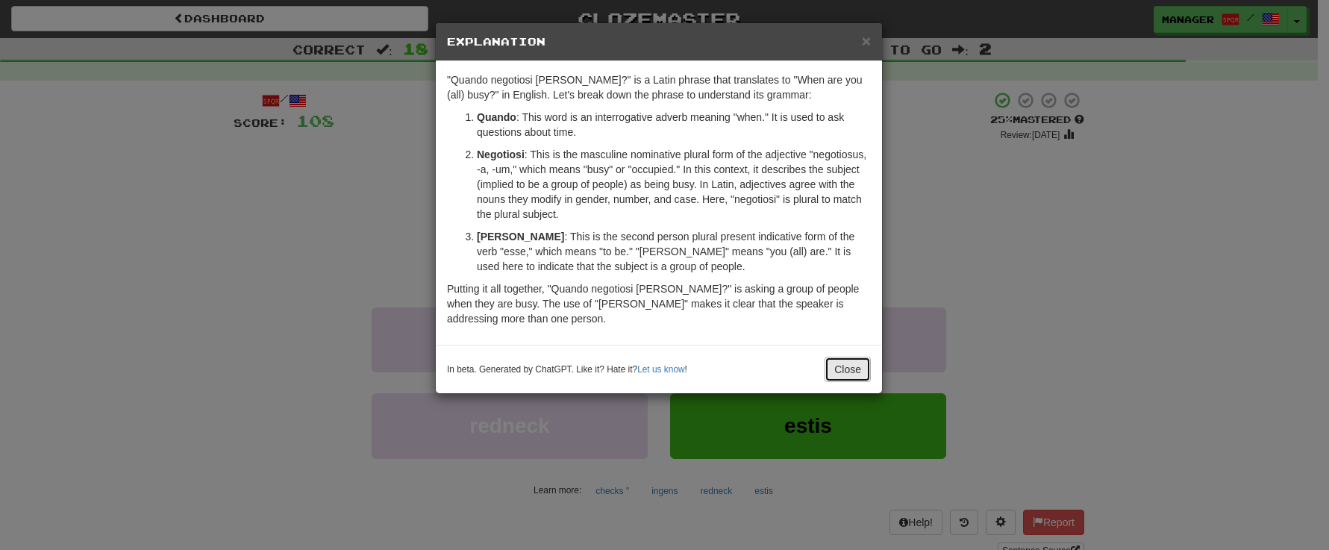
click at [841, 372] on button "Close" at bounding box center [848, 369] width 46 height 25
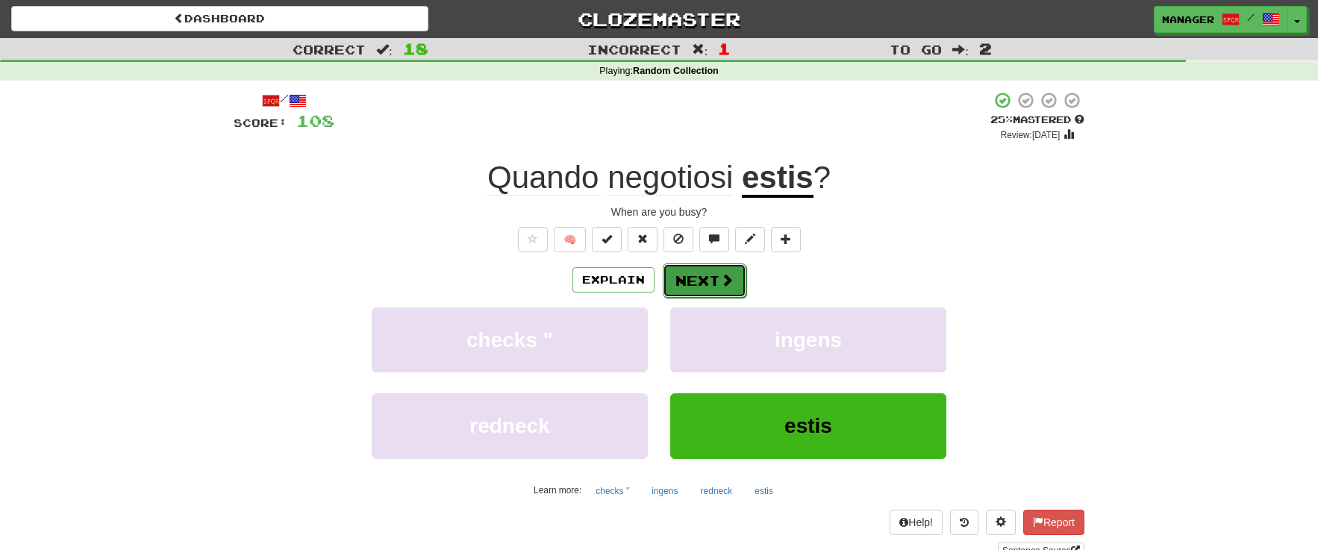
click at [699, 278] on button "Next" at bounding box center [705, 280] width 84 height 34
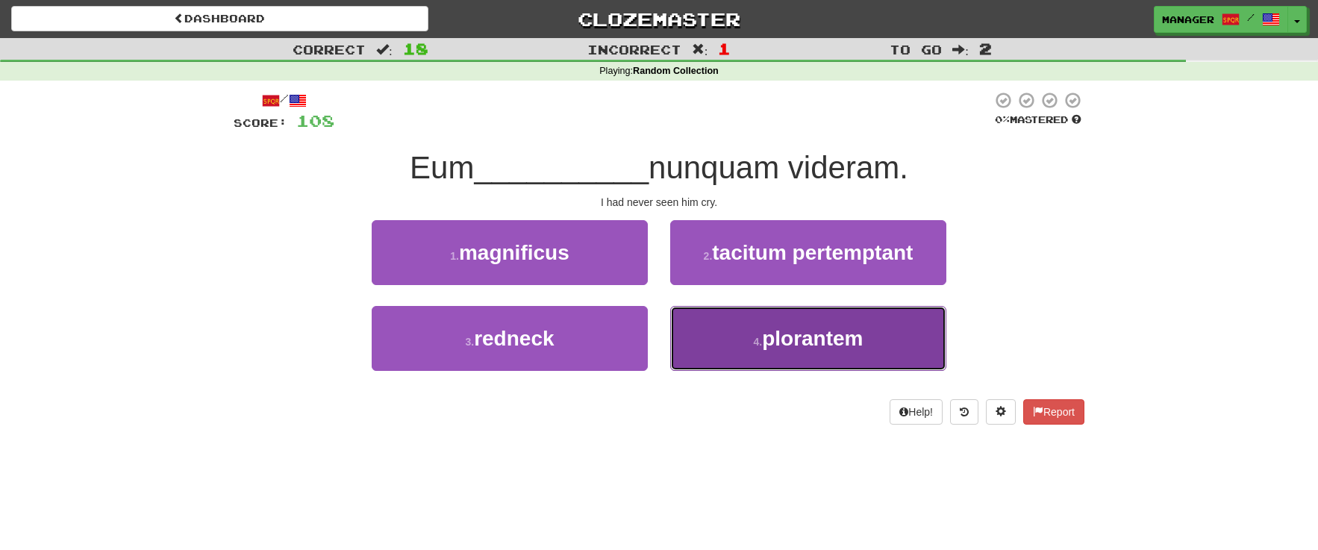
click at [802, 348] on span "plorantem" at bounding box center [812, 338] width 101 height 23
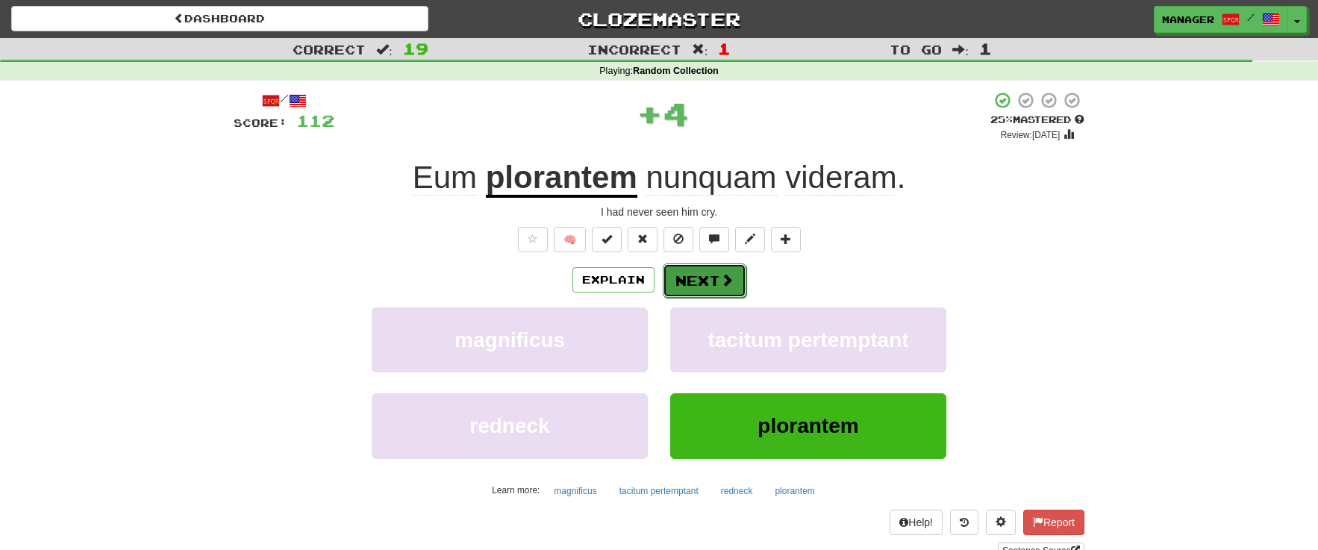
click at [689, 281] on button "Next" at bounding box center [705, 280] width 84 height 34
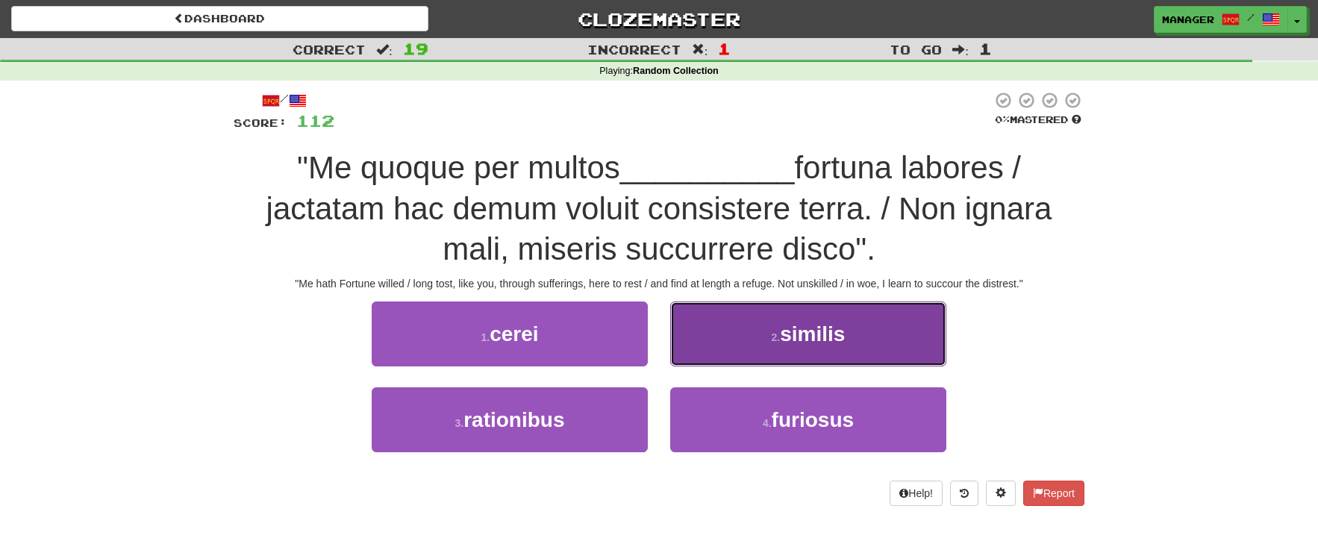
click at [838, 344] on span "similis" at bounding box center [812, 333] width 65 height 23
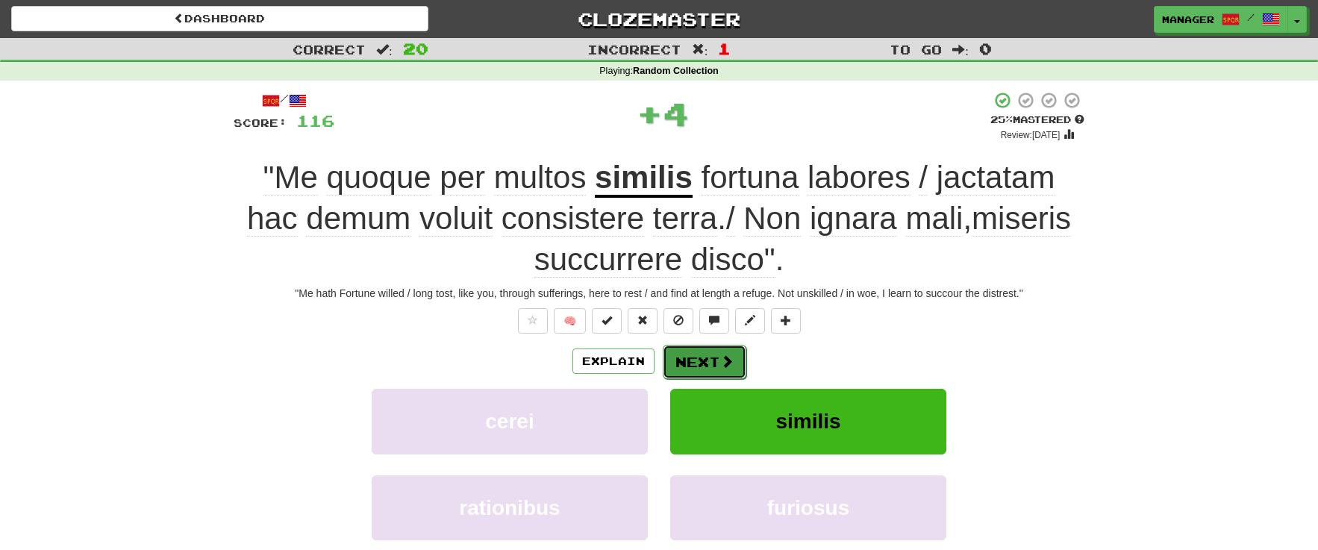
click at [717, 352] on button "Next" at bounding box center [705, 362] width 84 height 34
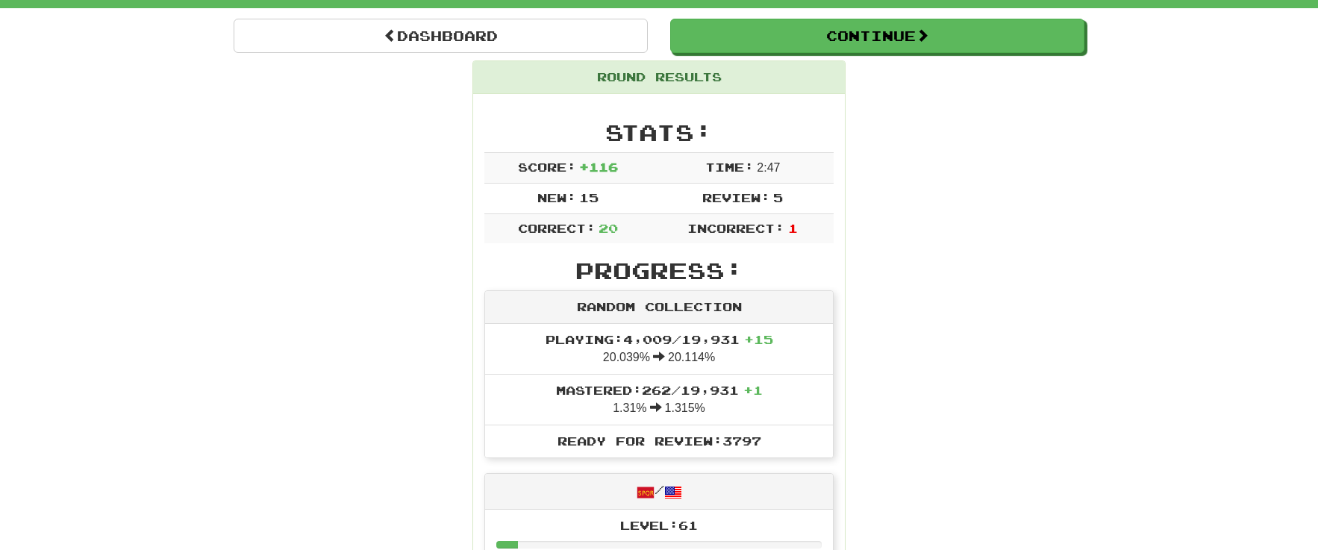
scroll to position [284, 0]
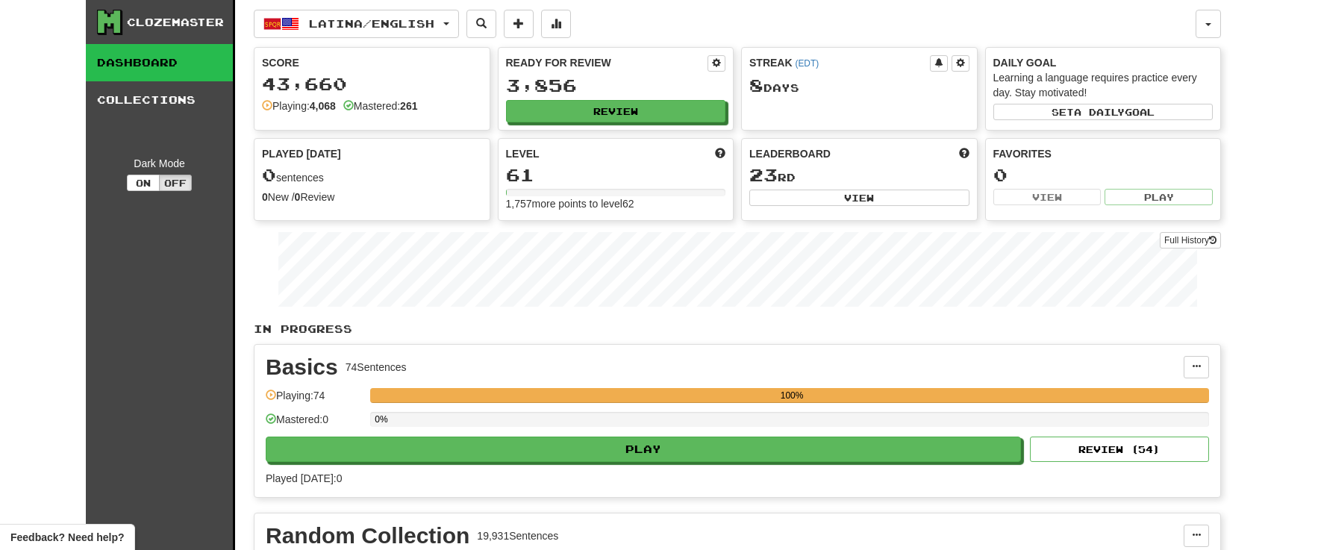
scroll to position [170, 0]
